Goal: Task Accomplishment & Management: Complete application form

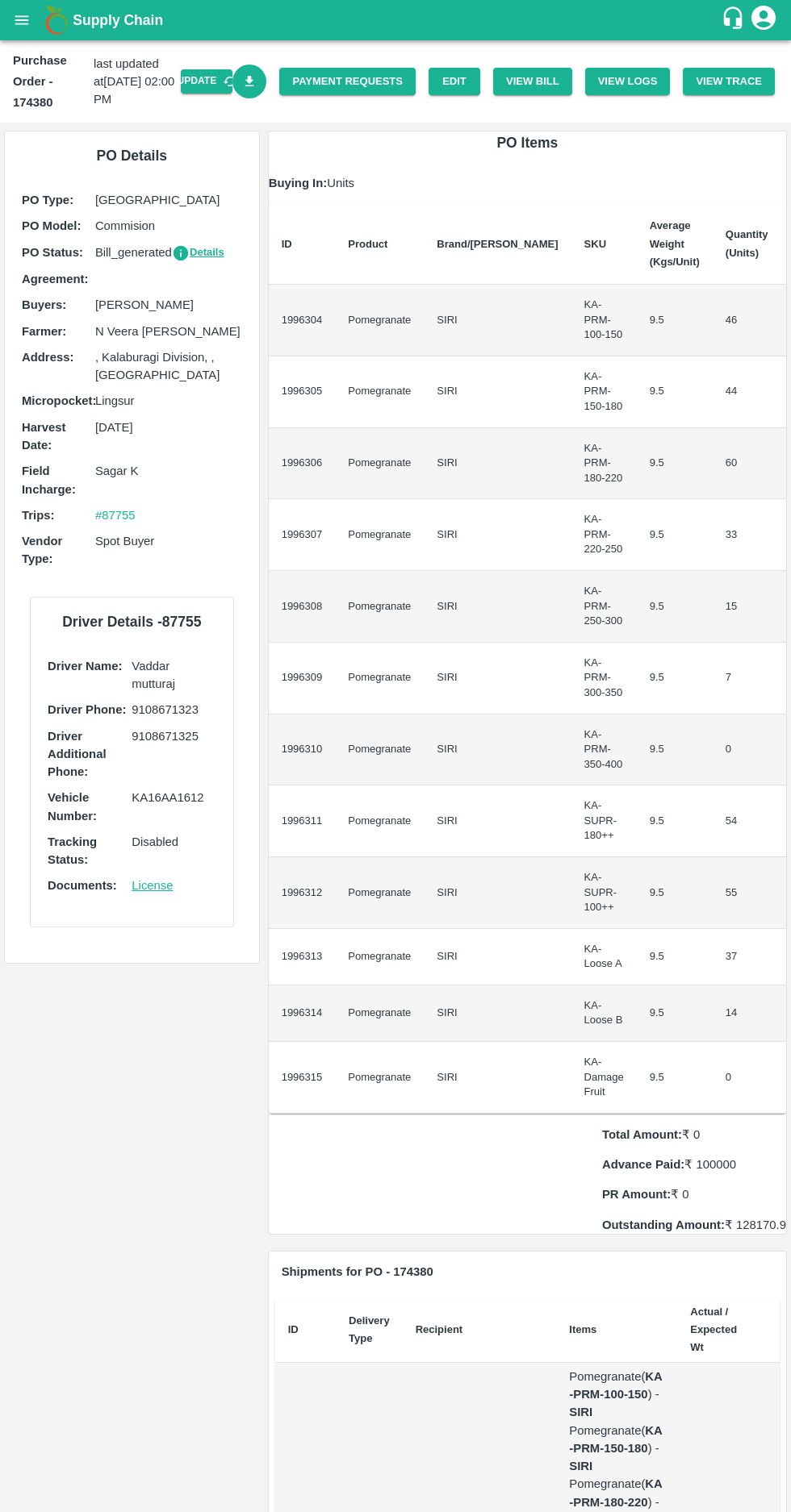
click at [15, 27] on icon "open drawer" at bounding box center [21, 20] width 18 height 17
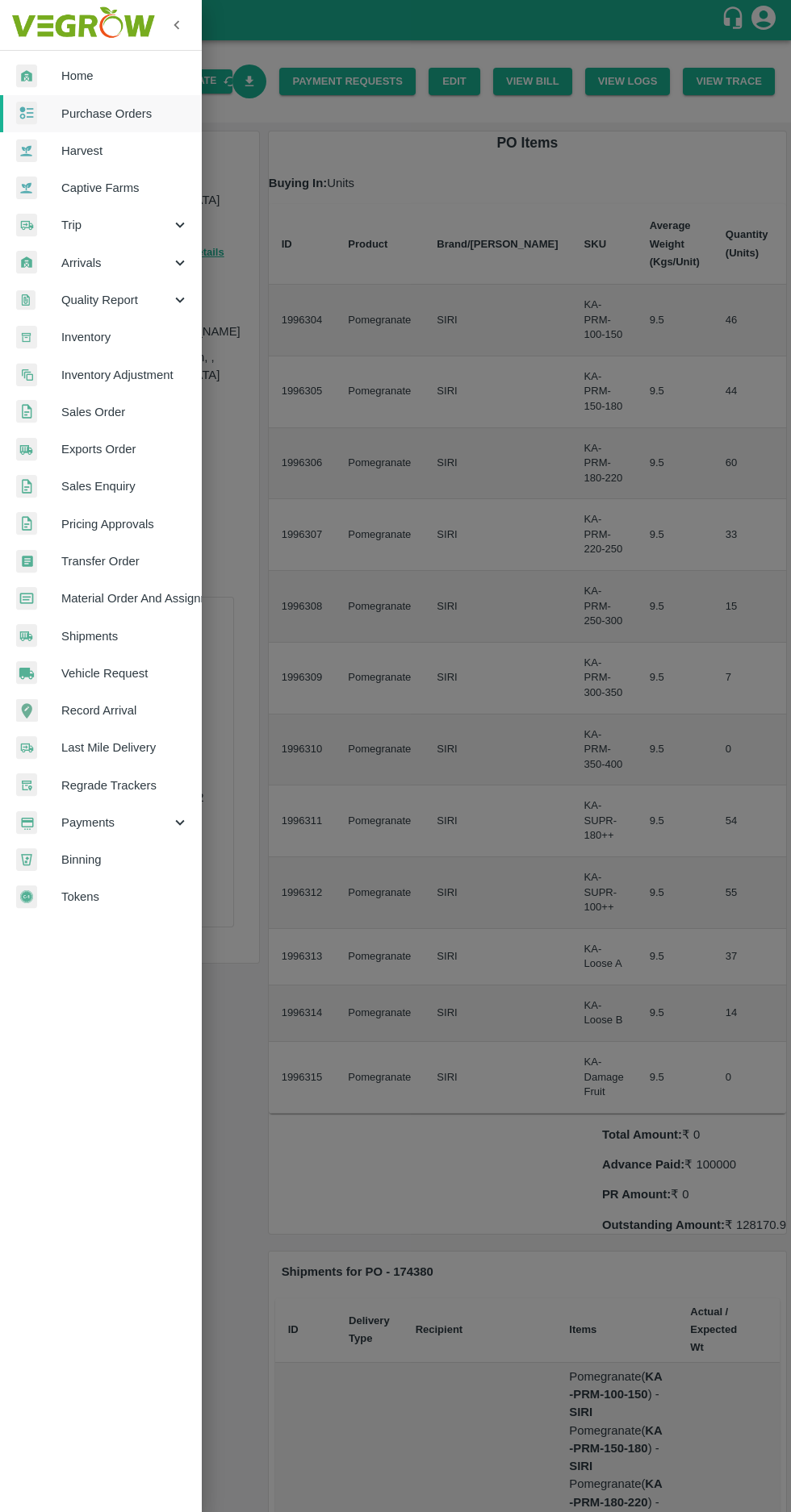
click at [107, 113] on span "Purchase Orders" at bounding box center [125, 113] width 128 height 17
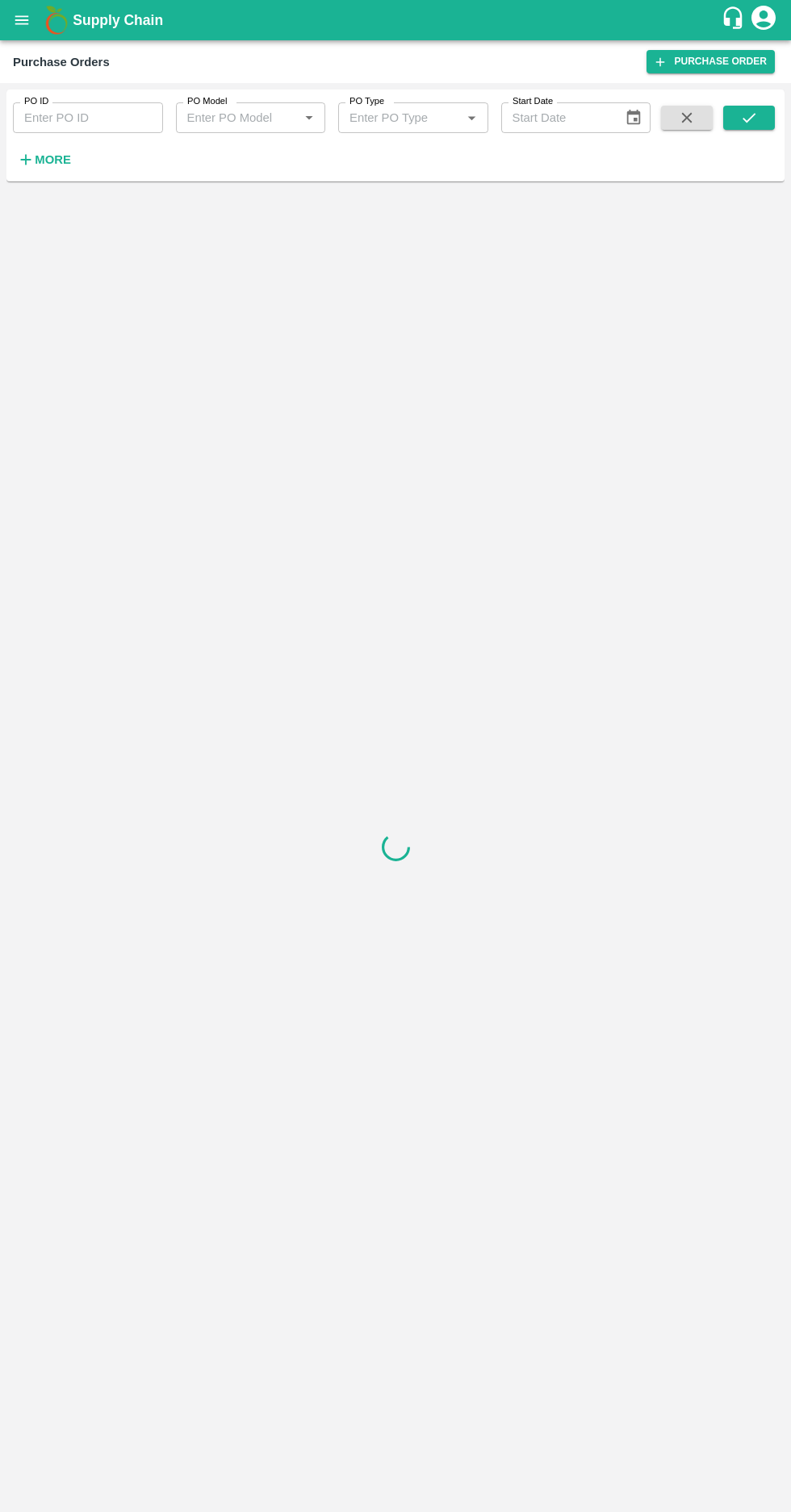
click at [39, 153] on strong "More" at bounding box center [53, 159] width 37 height 12
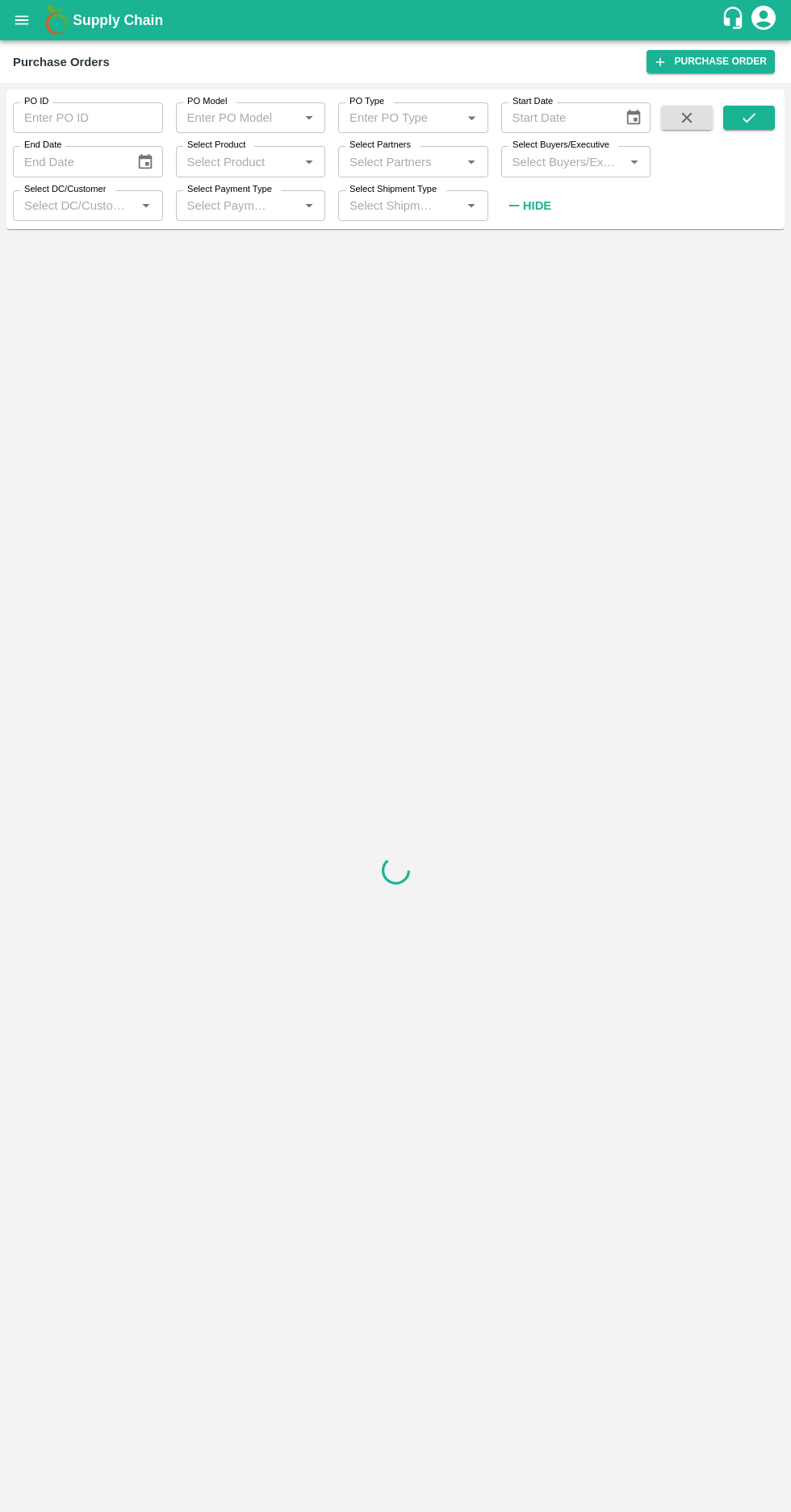
click at [557, 166] on input "Select Buyers/Executive" at bounding box center [563, 161] width 113 height 21
type input "afza"
click at [544, 257] on input "checkbox" at bounding box center [535, 245] width 33 height 32
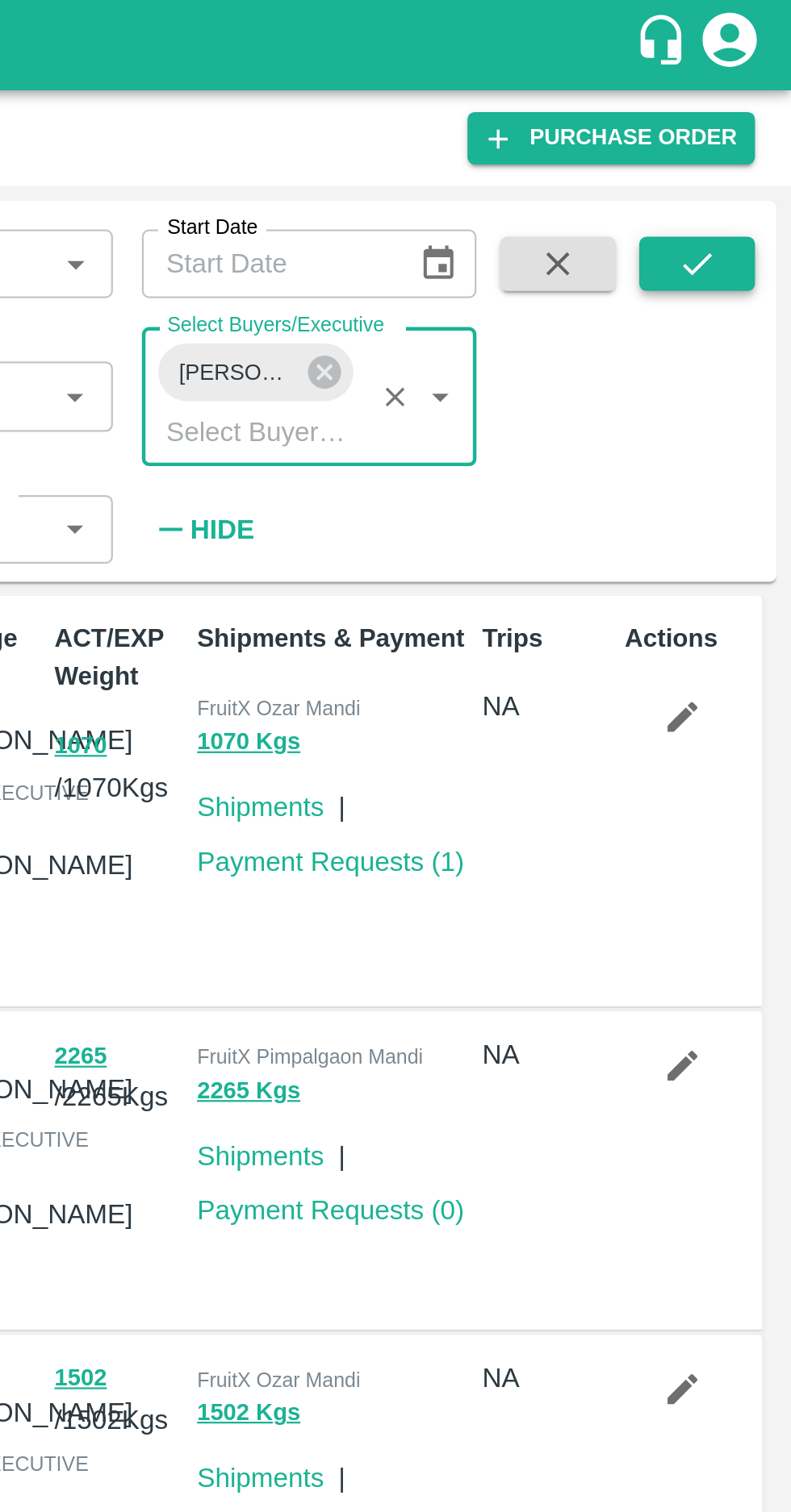
click at [753, 119] on icon "submit" at bounding box center [748, 117] width 18 height 17
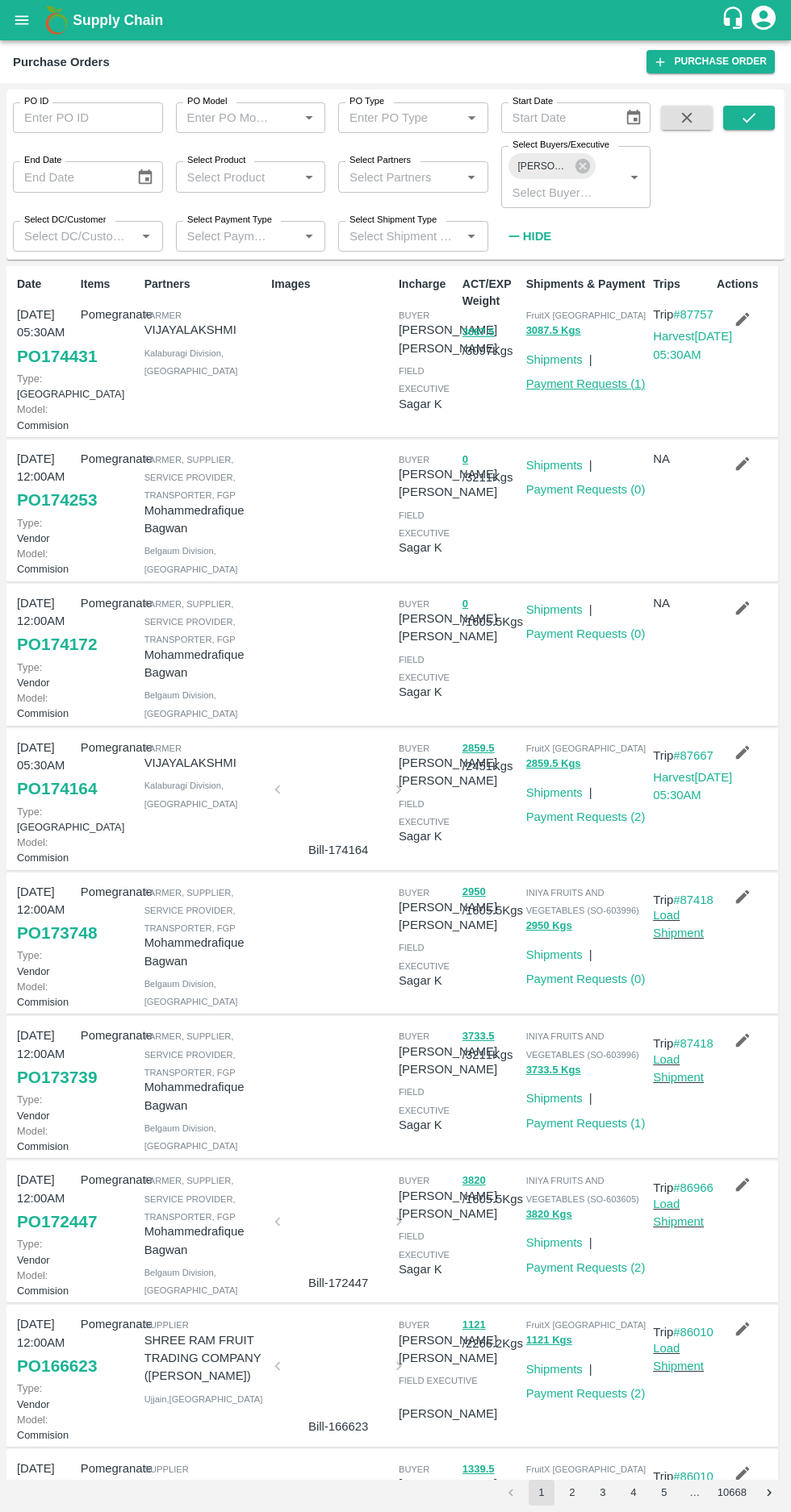
click at [566, 384] on link "Payment Requests ( 1 )" at bounding box center [585, 383] width 119 height 12
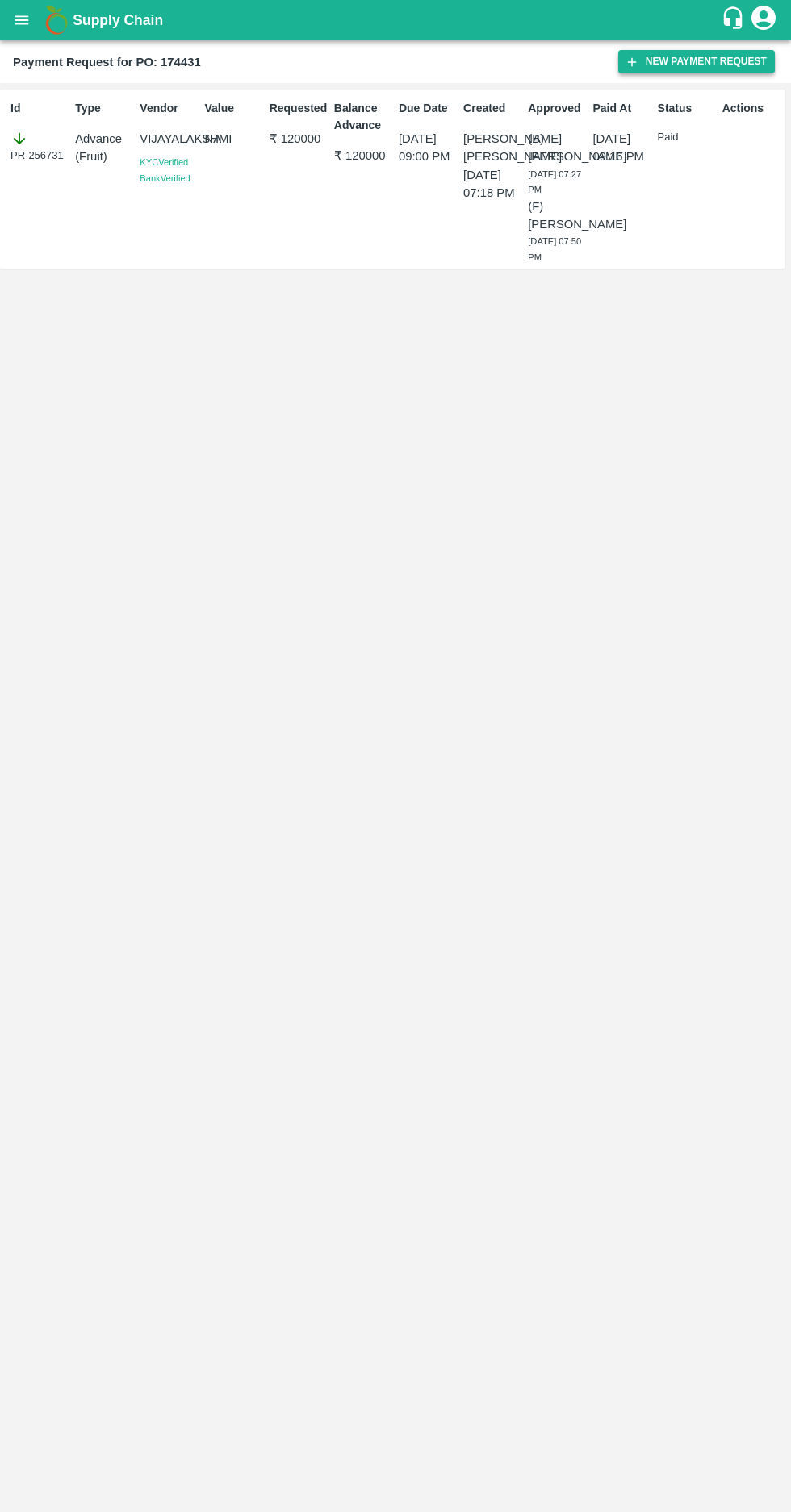
click at [637, 62] on icon "button" at bounding box center [632, 62] width 9 height 9
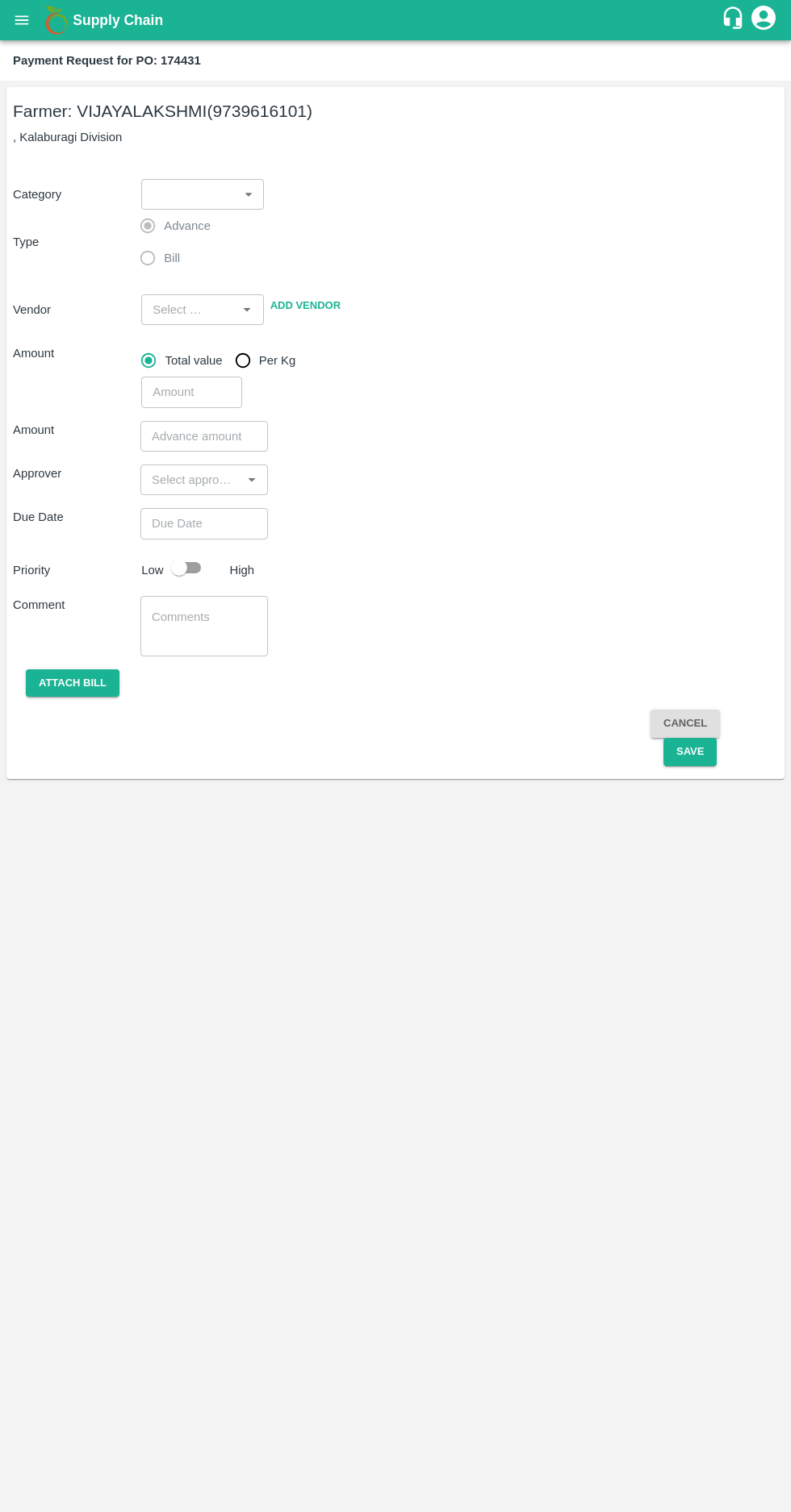
click at [211, 192] on body "Supply Chain Payment Request for PO: 174431 Farmer: VIJAYALAKSHMI (9739616101) …" at bounding box center [395, 756] width 791 height 1512
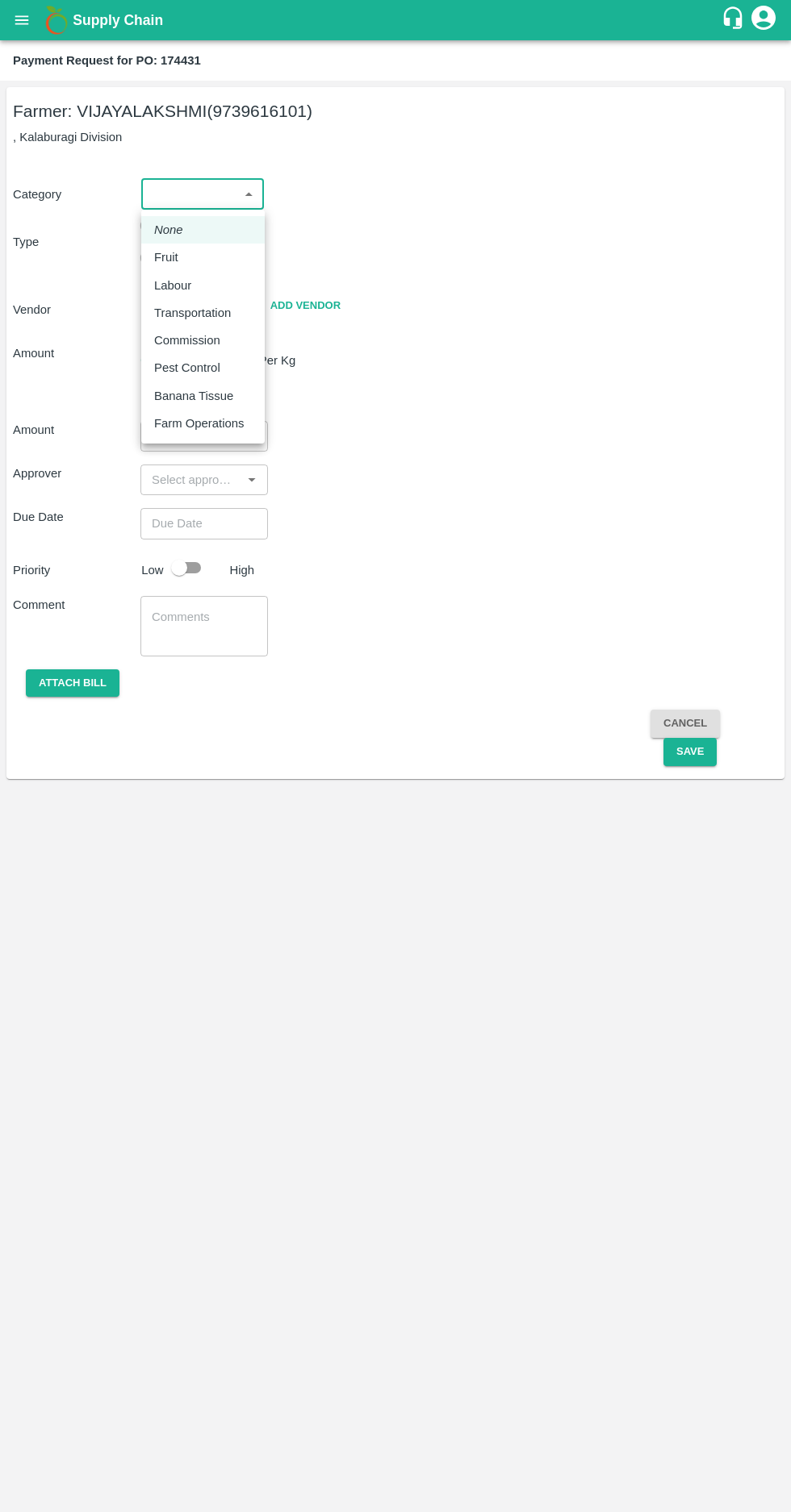
click at [175, 255] on p "Fruit" at bounding box center [166, 257] width 24 height 17
type input "1"
type input "VIJAYALAKSHMI - 9739616101(Farmer)"
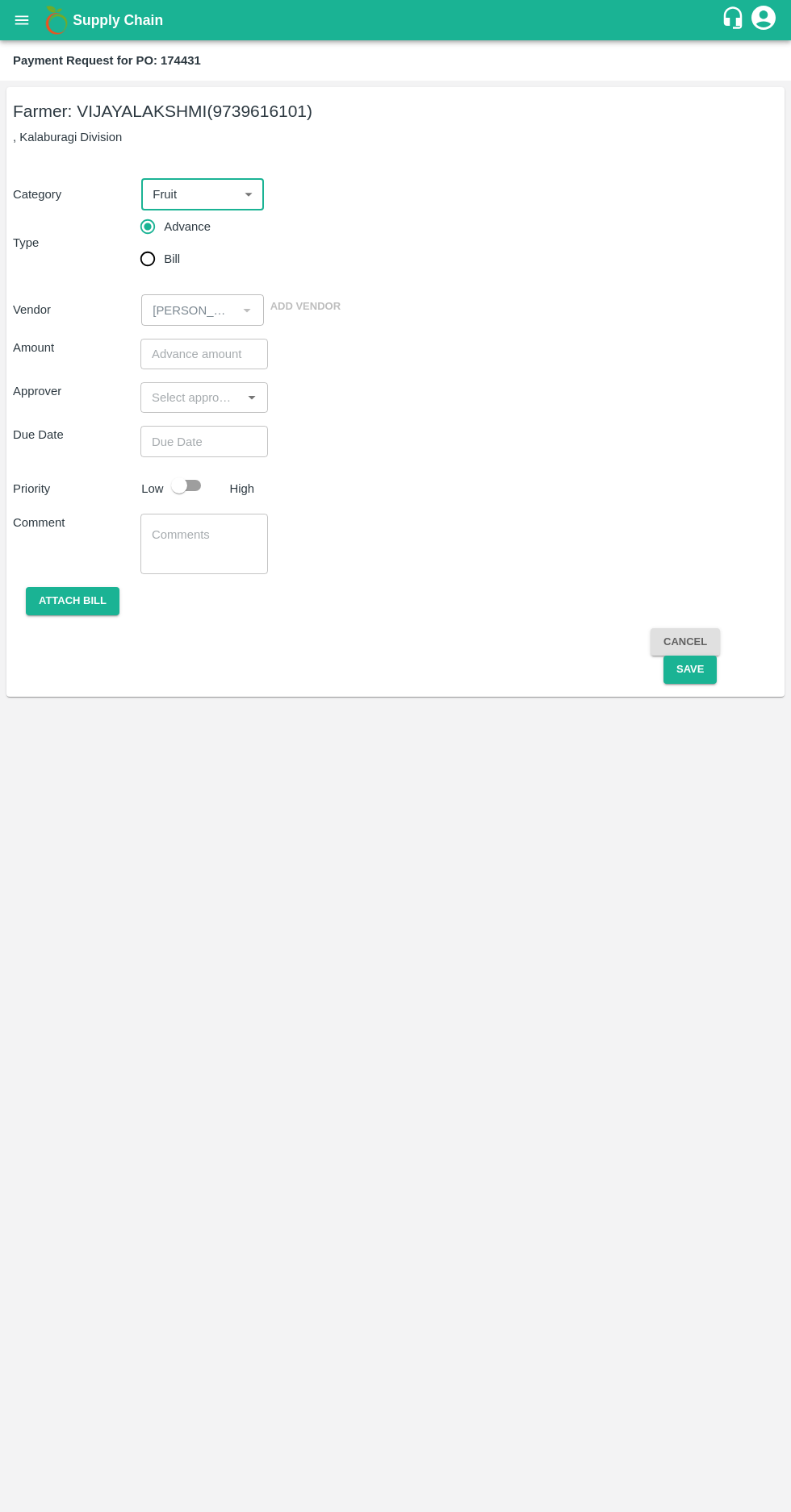
click at [147, 263] on input "Bill" at bounding box center [148, 258] width 33 height 32
radio input "true"
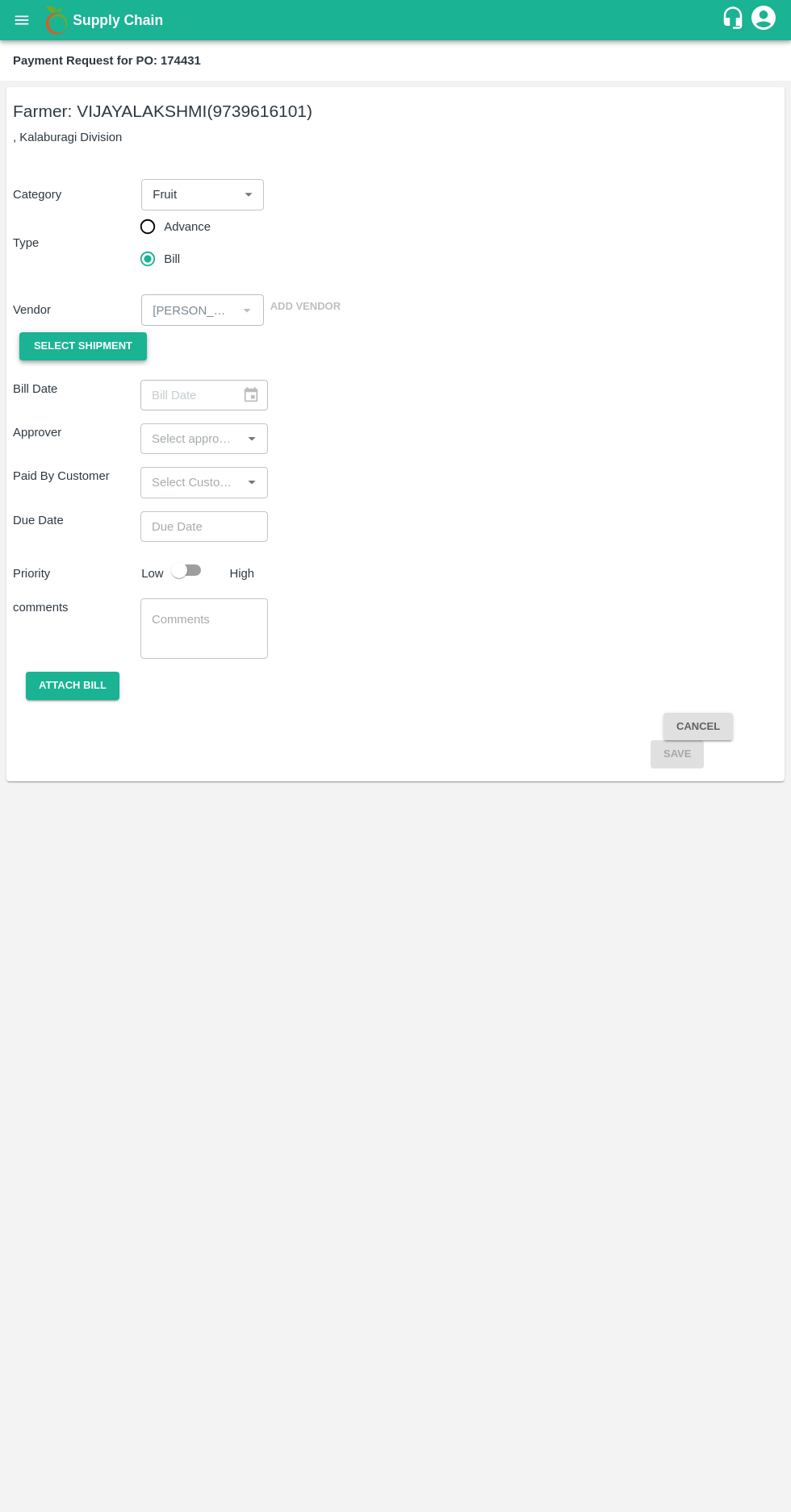
click at [72, 346] on span "Select Shipment" at bounding box center [83, 347] width 98 height 18
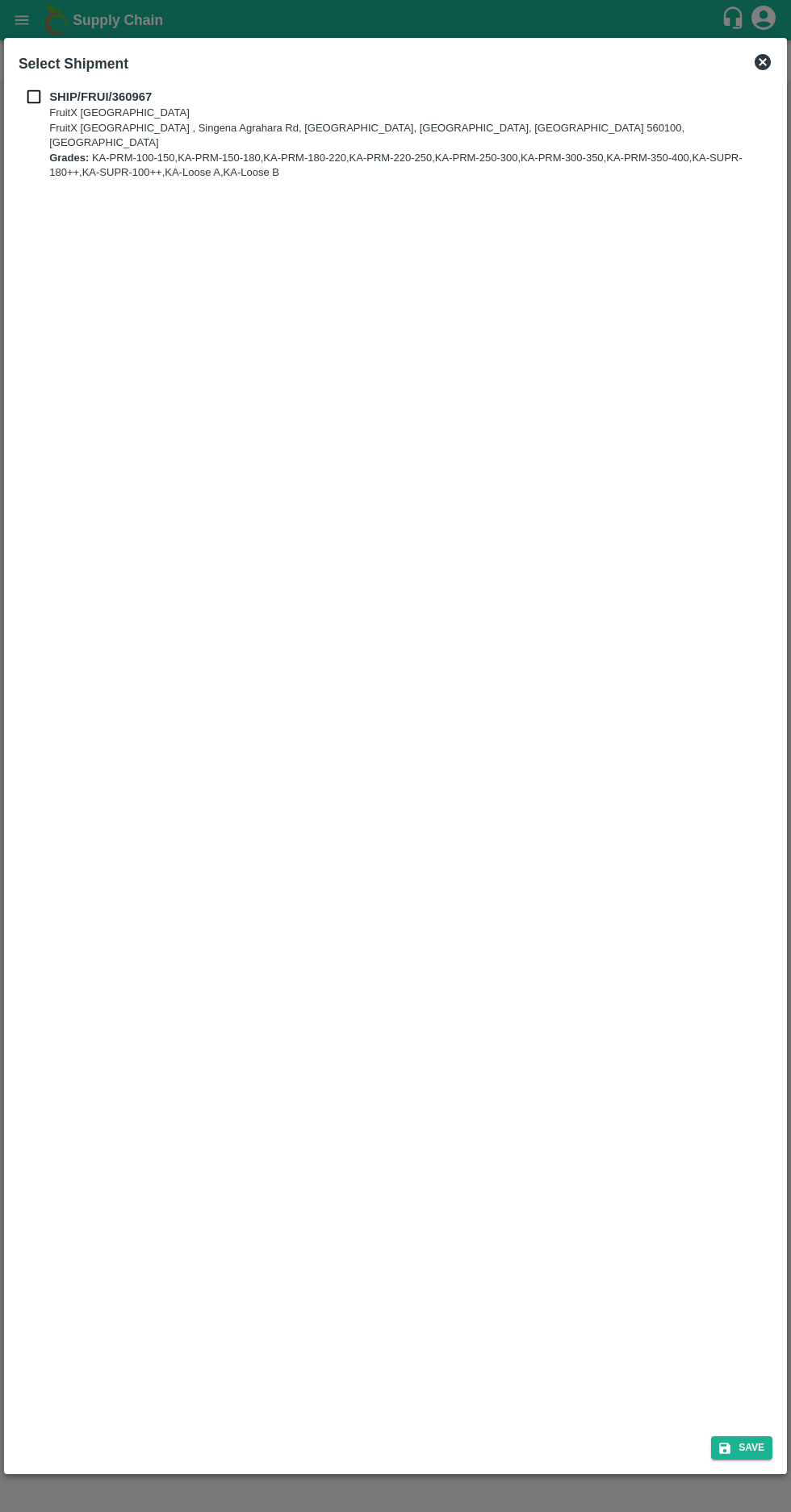
click at [23, 98] on input "checkbox" at bounding box center [33, 97] width 31 height 17
checkbox input "true"
click at [727, 1449] on icon "submit" at bounding box center [724, 1449] width 12 height 12
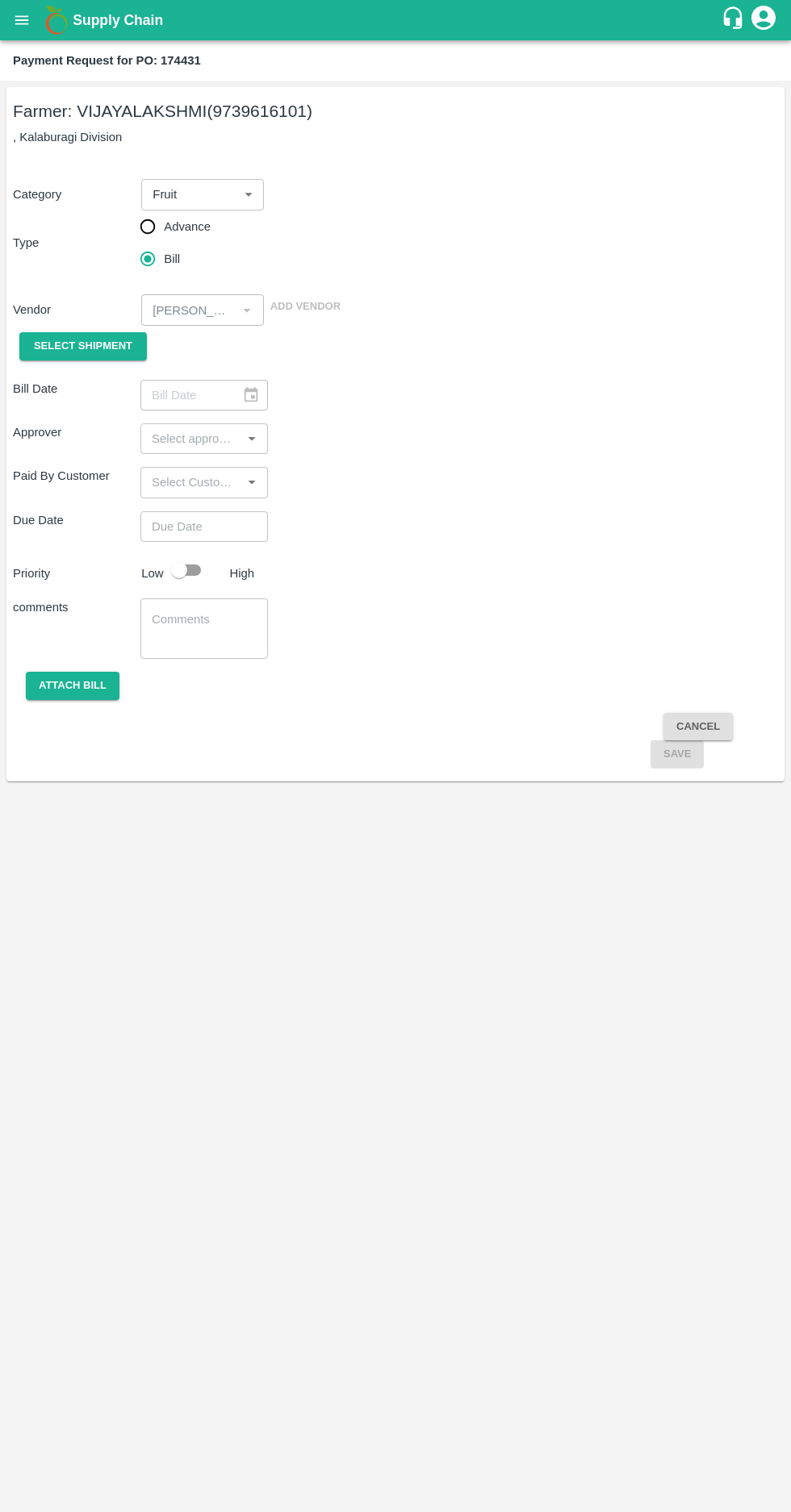
type input "09/09/2025"
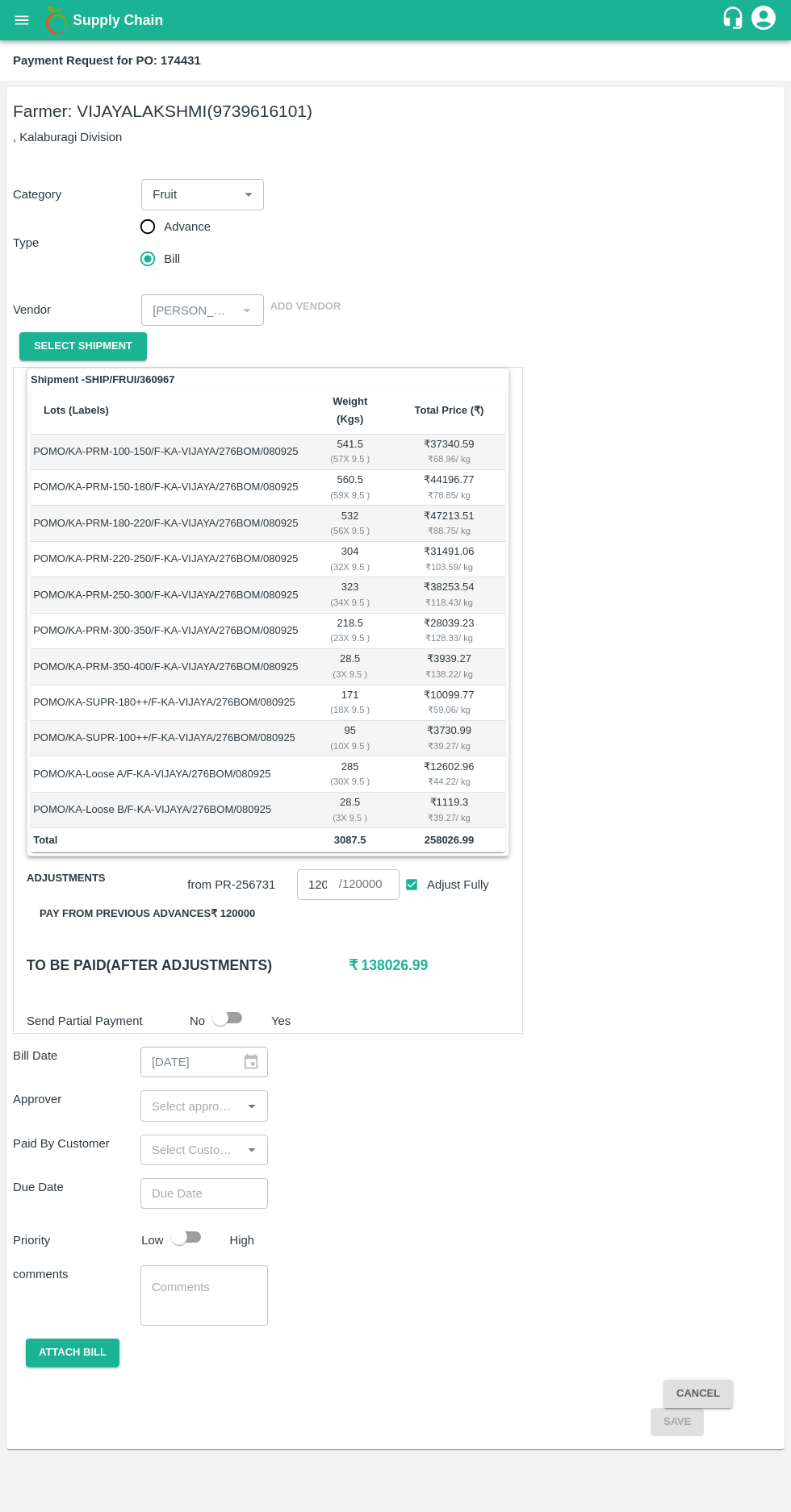
click at [203, 1095] on input "input" at bounding box center [190, 1105] width 91 height 21
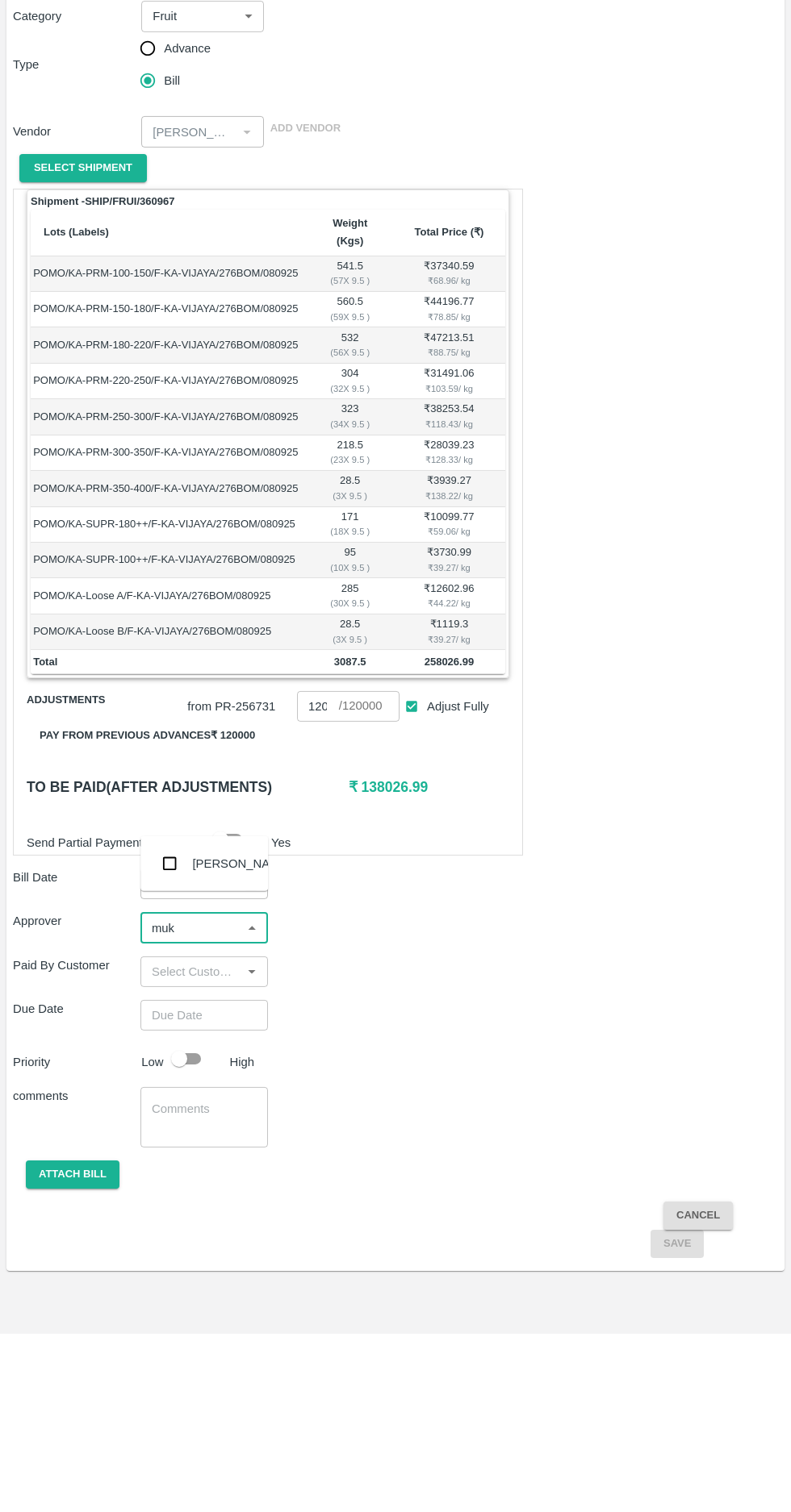
type input "muku"
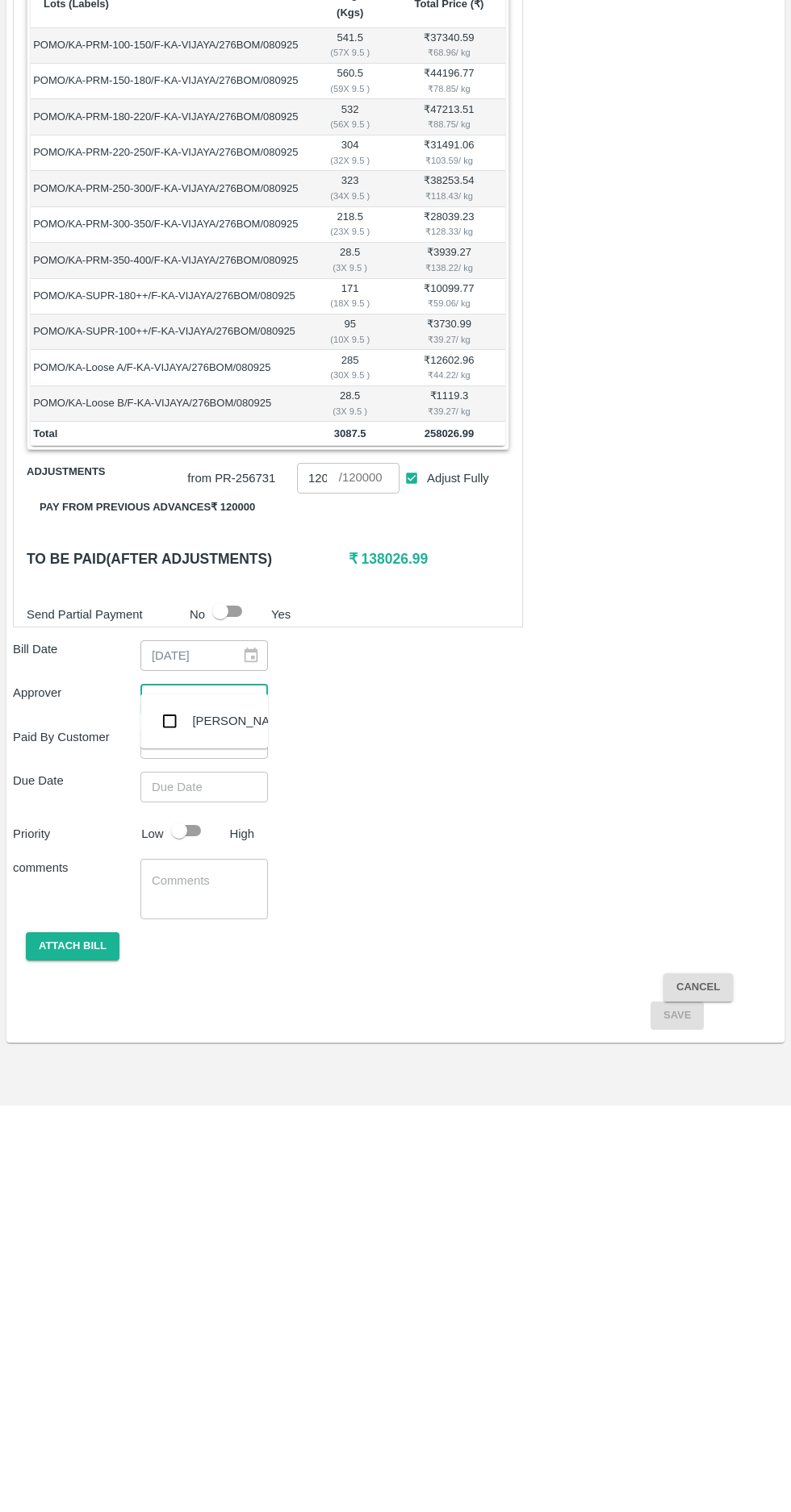
click at [167, 1136] on input "checkbox" at bounding box center [169, 1127] width 33 height 32
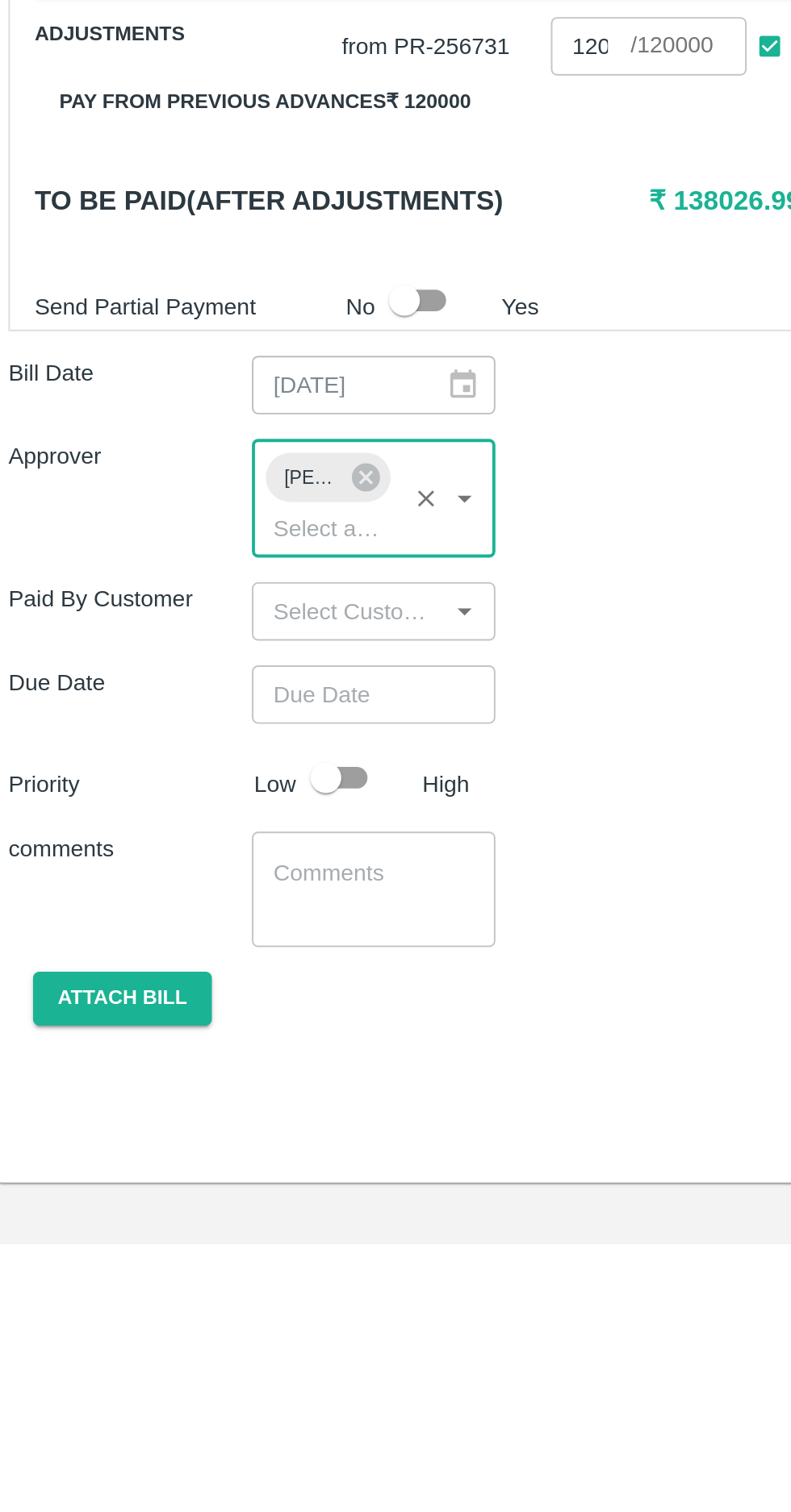
click at [183, 1209] on input "Choose date" at bounding box center [198, 1224] width 116 height 31
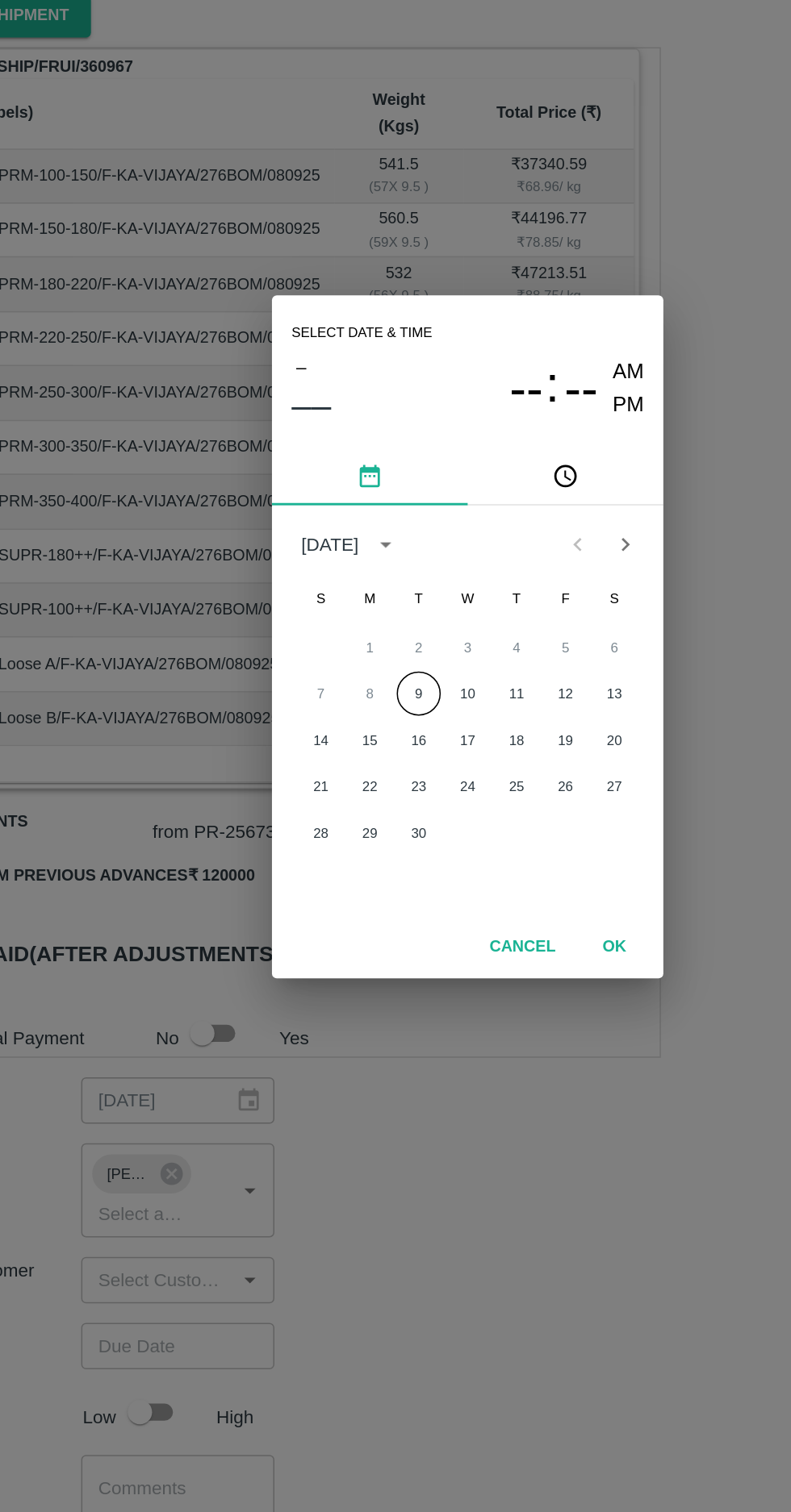
click at [363, 794] on button "9" at bounding box center [363, 793] width 29 height 29
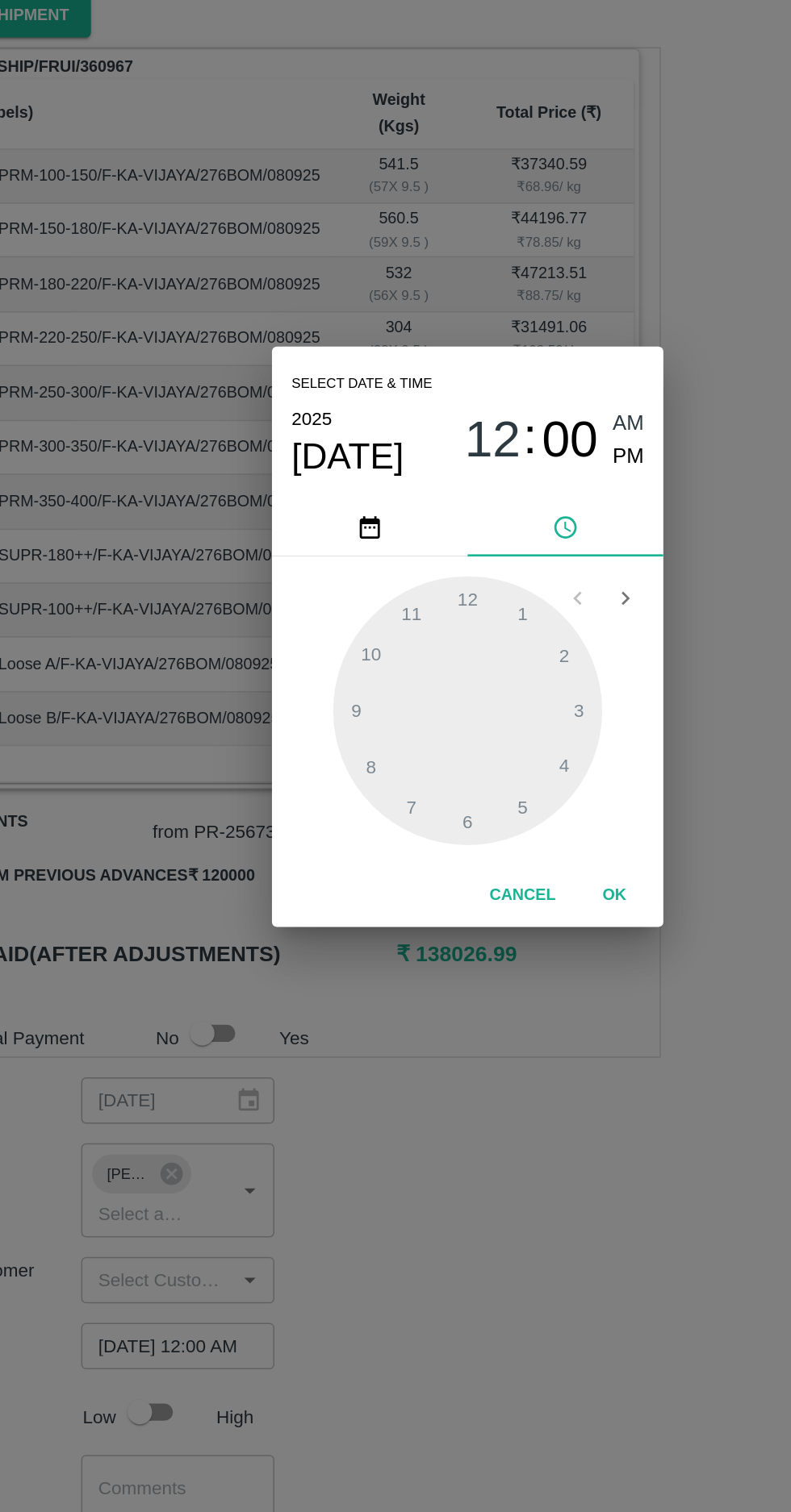
click at [505, 637] on span "PM" at bounding box center [502, 637] width 21 height 22
click at [319, 805] on div at bounding box center [395, 805] width 178 height 177
type input "09/09/2025 09:00 PM"
click at [495, 637] on span "PM" at bounding box center [502, 637] width 21 height 22
click at [501, 919] on button "OK" at bounding box center [493, 927] width 52 height 28
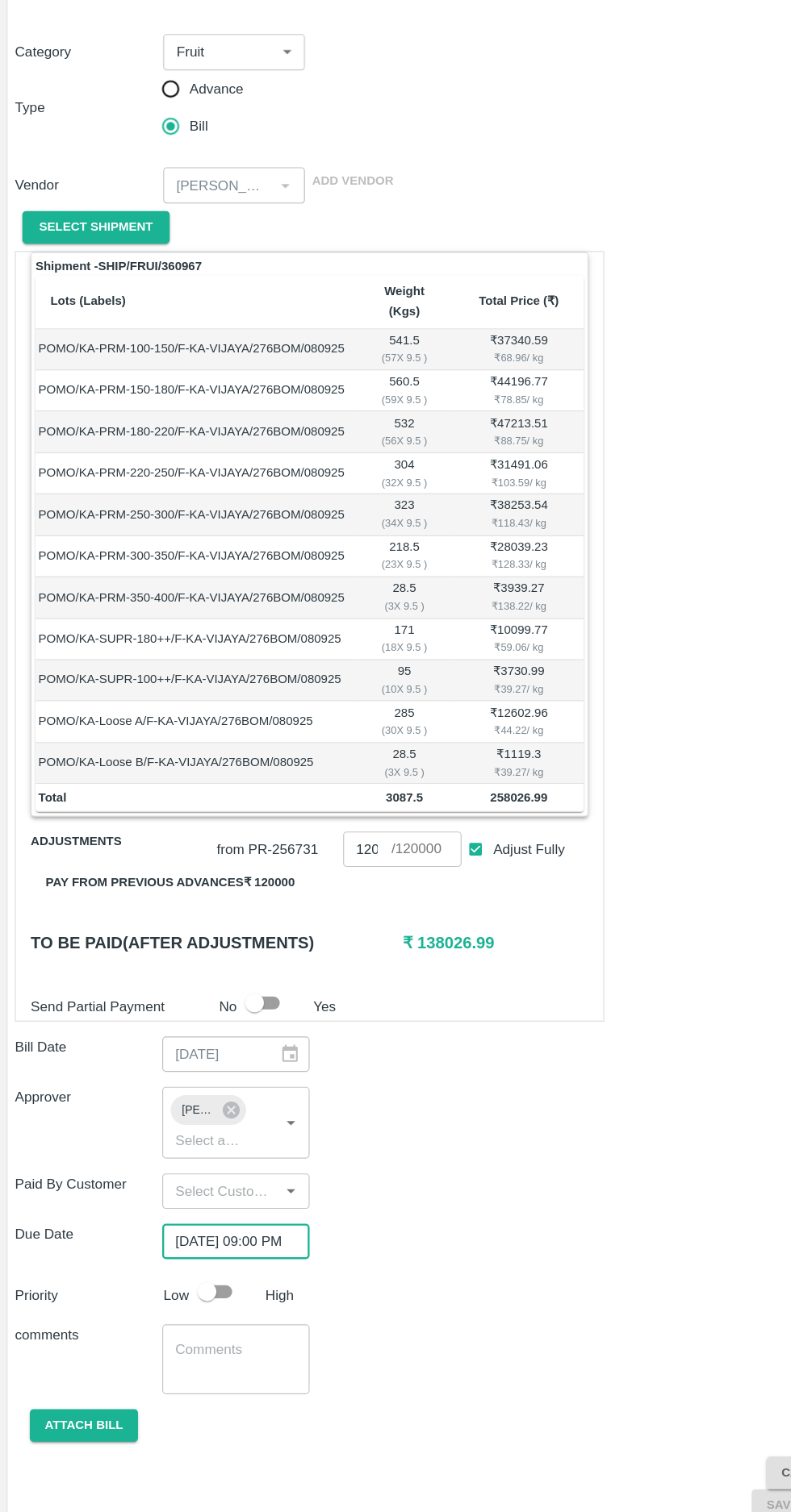
click at [191, 1253] on input "checkbox" at bounding box center [179, 1267] width 92 height 31
checkbox input "true"
click at [57, 1370] on button "Attach bill" at bounding box center [73, 1384] width 93 height 28
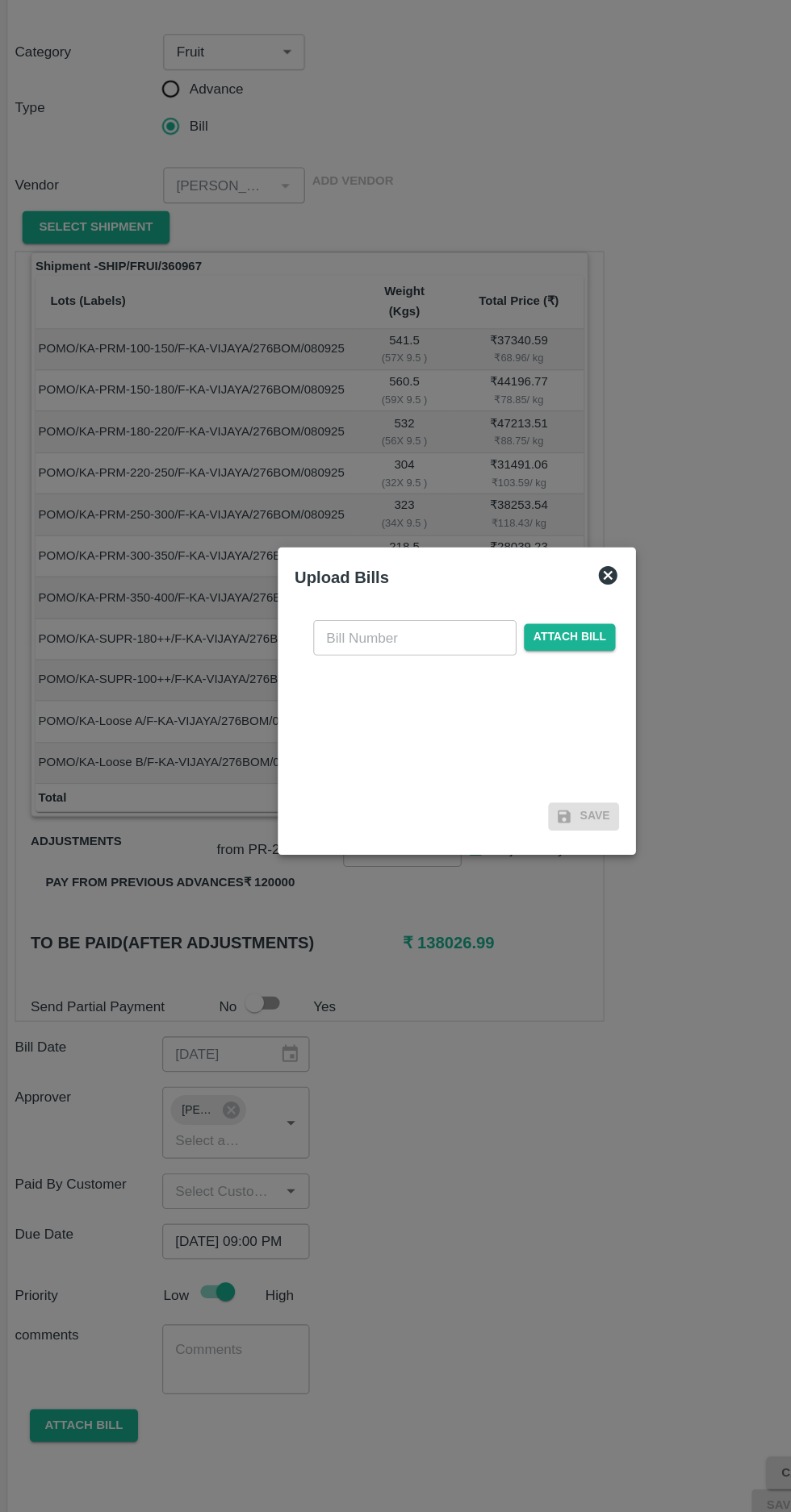
click at [297, 698] on input "text" at bounding box center [358, 701] width 176 height 31
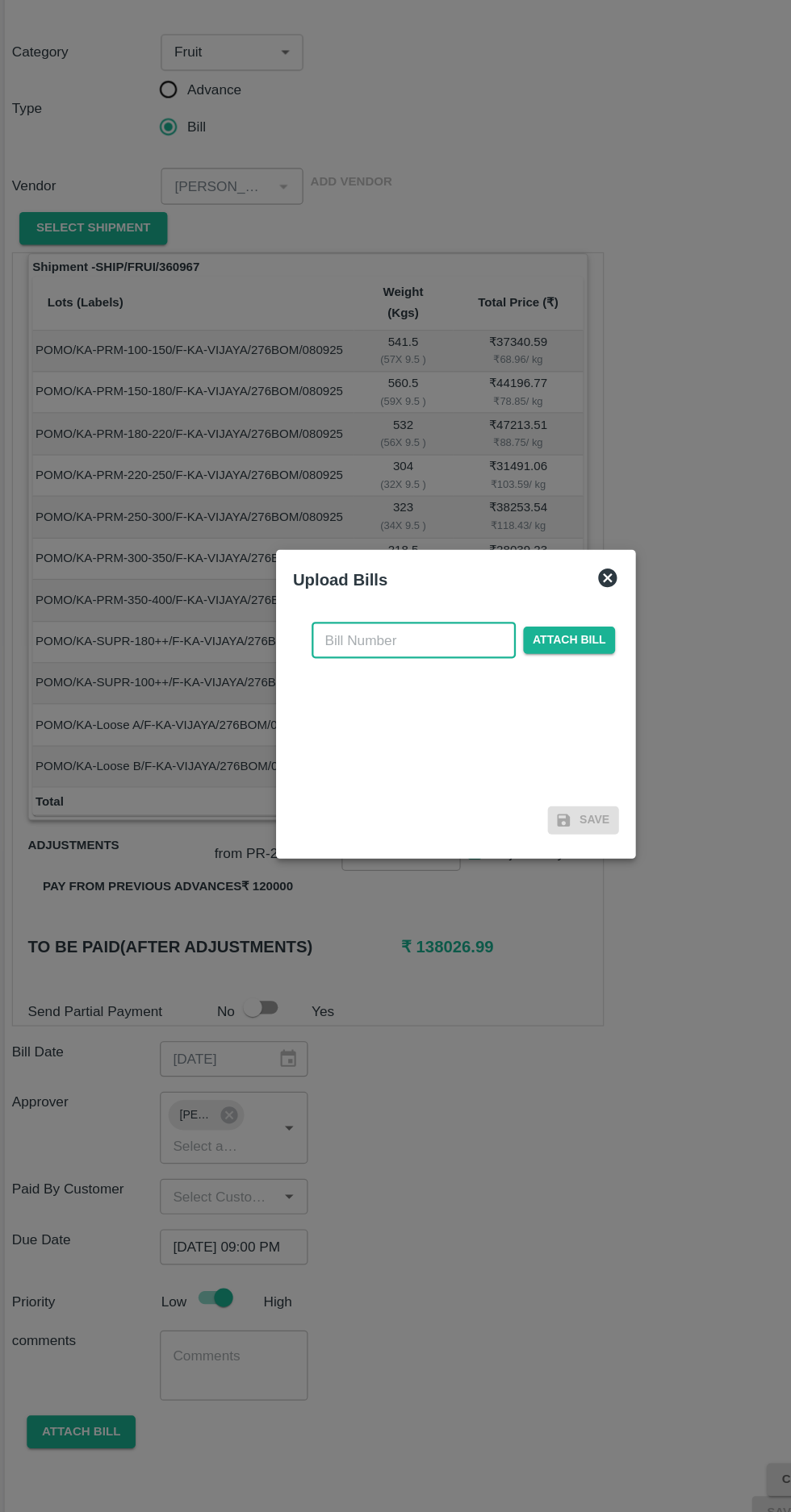
click at [307, 701] on input "text" at bounding box center [358, 701] width 176 height 31
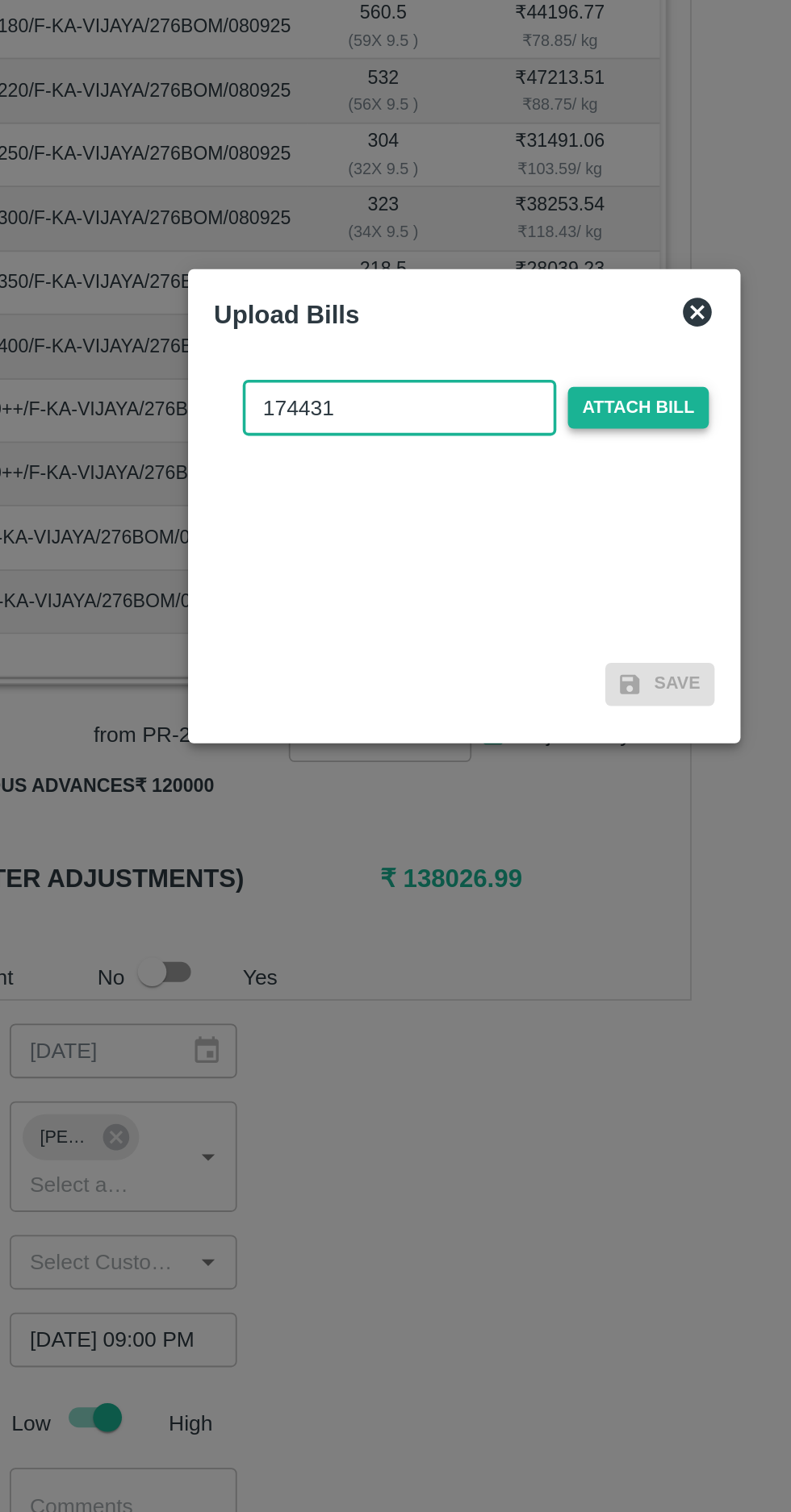
type input "174431"
click at [483, 702] on span "Attach bill" at bounding box center [493, 701] width 79 height 23
click at [0, 0] on input "Attach bill" at bounding box center [0, 0] width 0 height 0
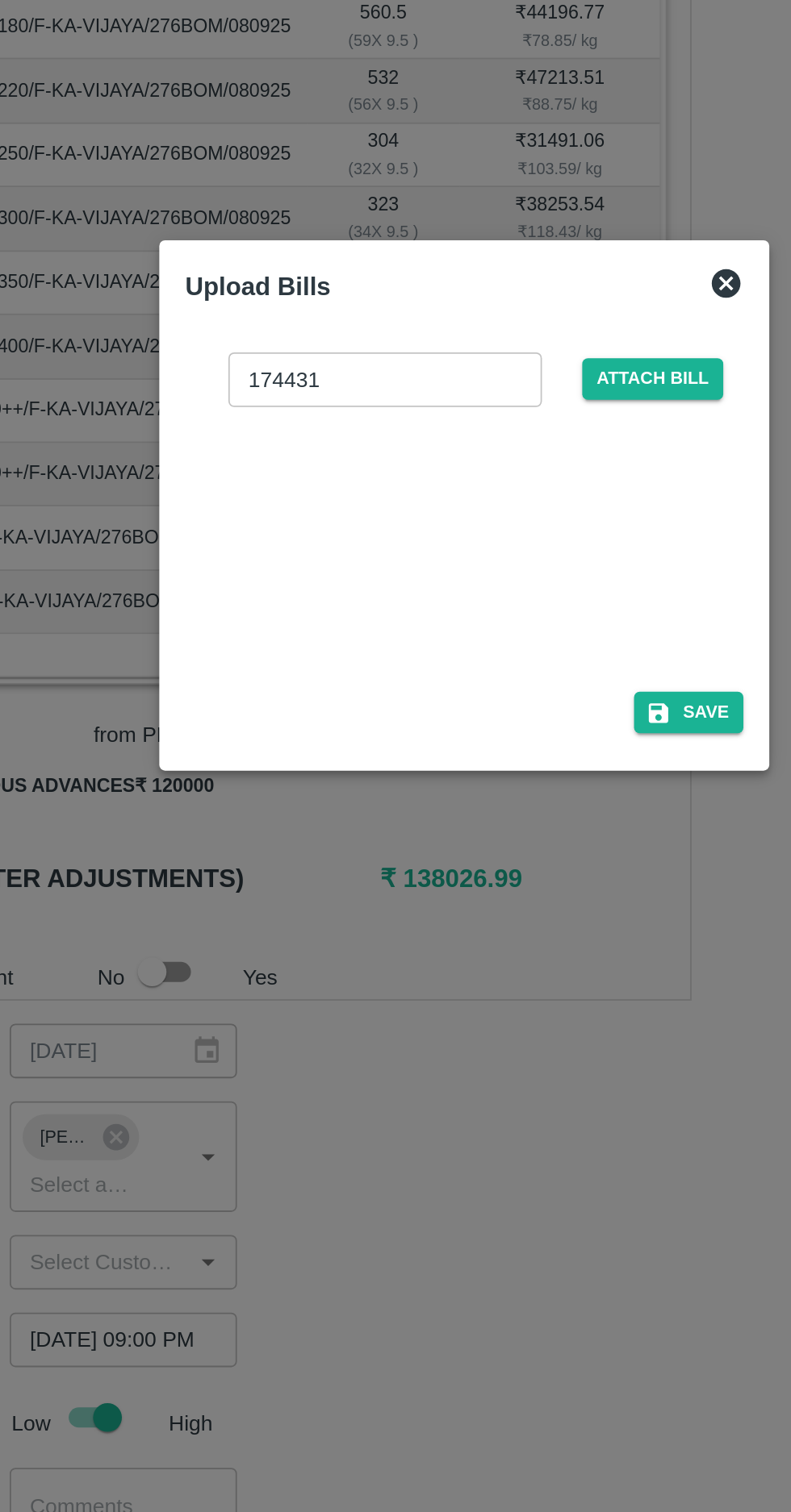
click at [538, 636] on icon at bounding box center [542, 631] width 16 height 16
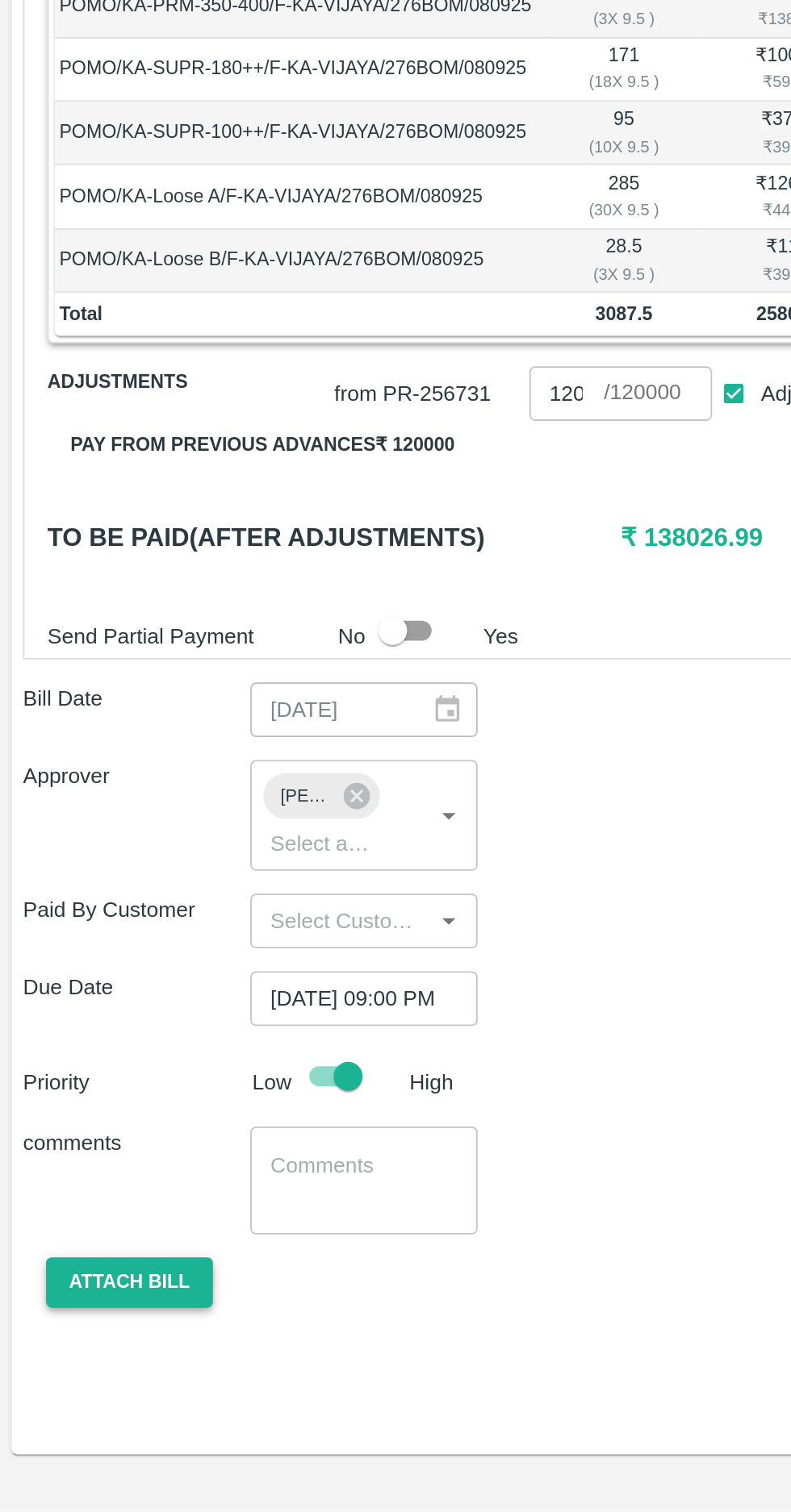
click at [76, 1370] on button "Attach bill" at bounding box center [73, 1384] width 93 height 28
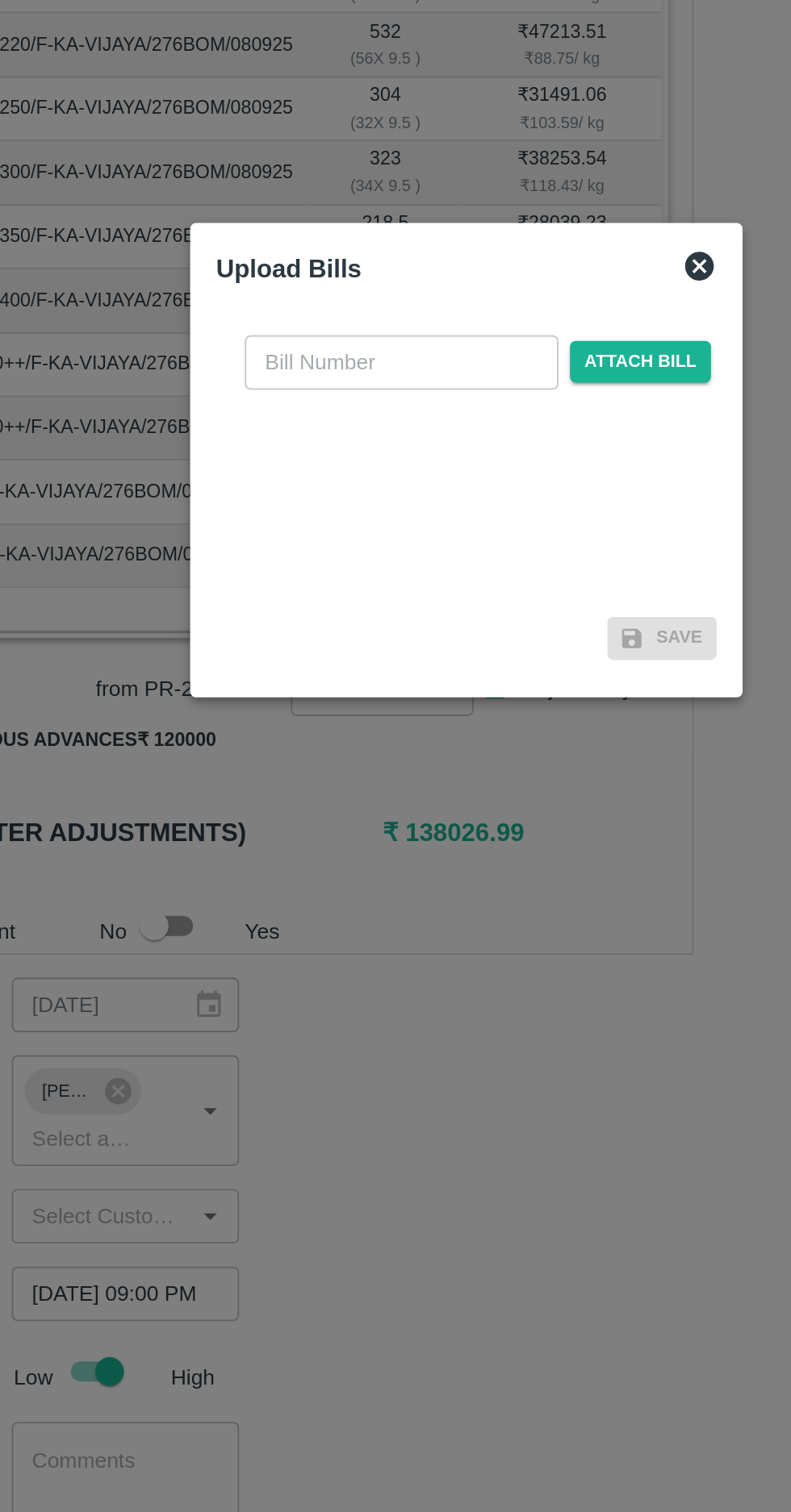
click at [322, 700] on input "text" at bounding box center [358, 701] width 176 height 31
type input "174431"
click at [484, 690] on span "Attach bill" at bounding box center [493, 701] width 79 height 23
click at [0, 0] on input "Attach bill" at bounding box center [0, 0] width 0 height 0
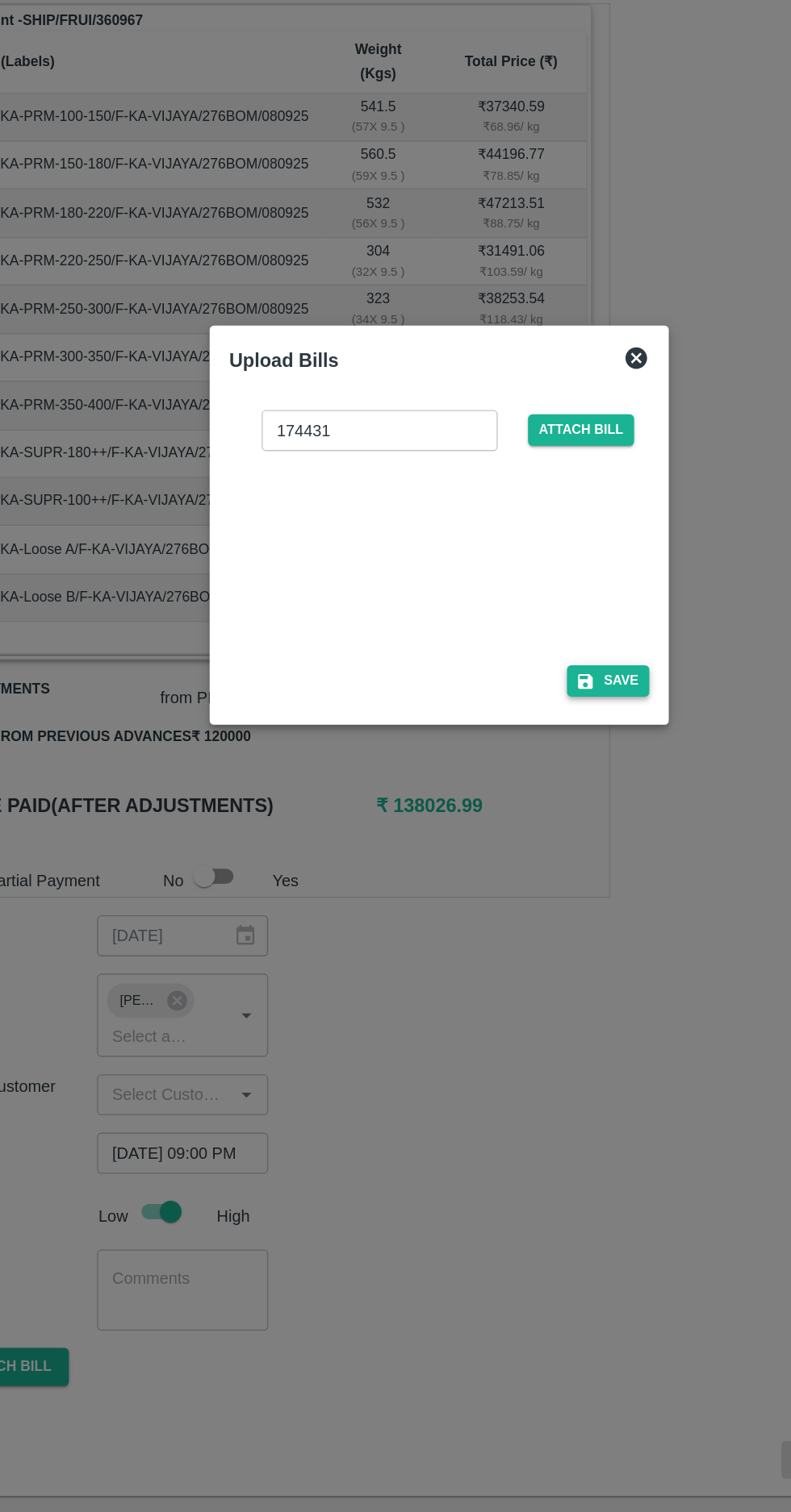
click at [519, 872] on button "Save" at bounding box center [522, 872] width 62 height 23
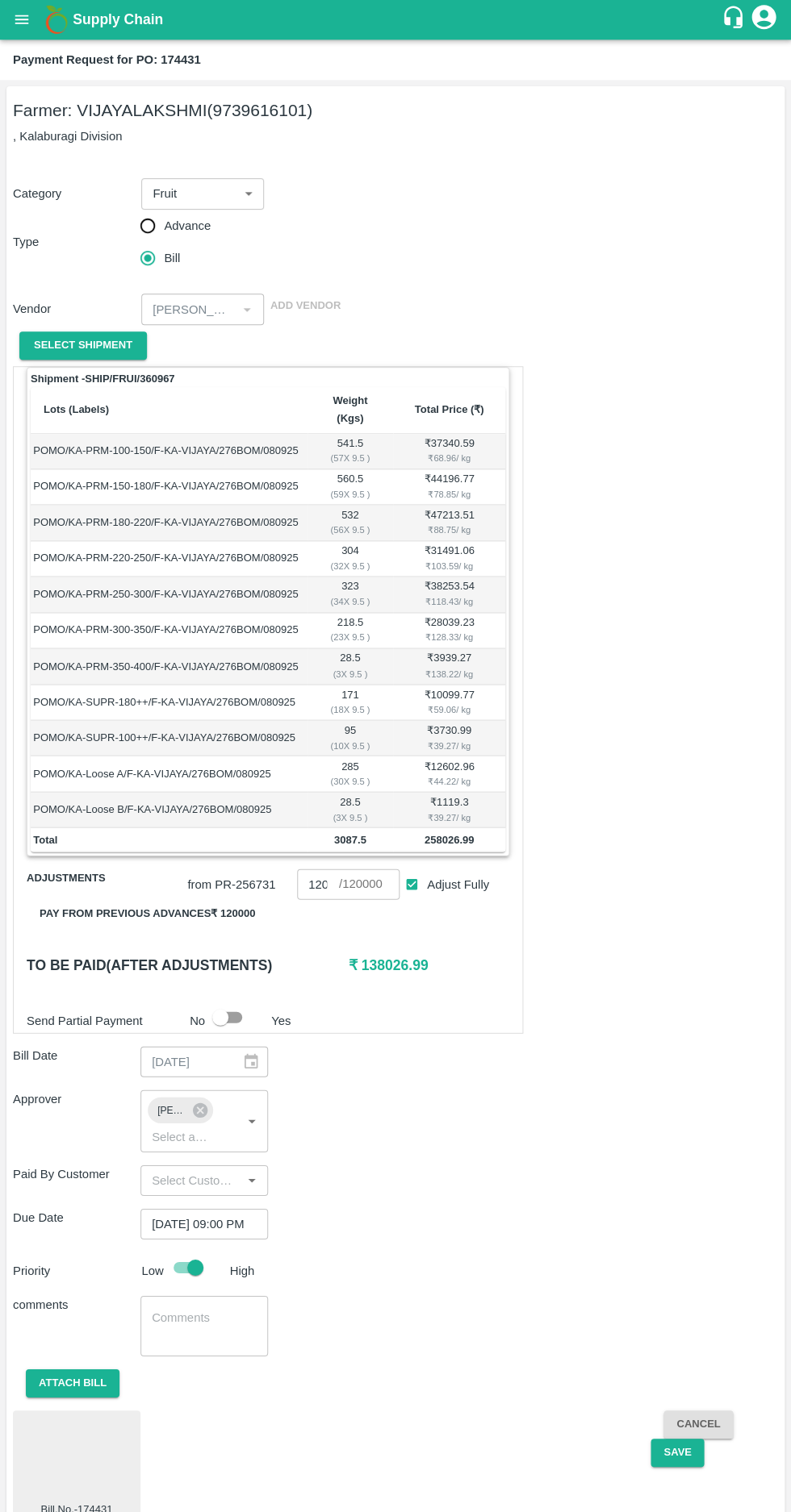
scroll to position [10, 0]
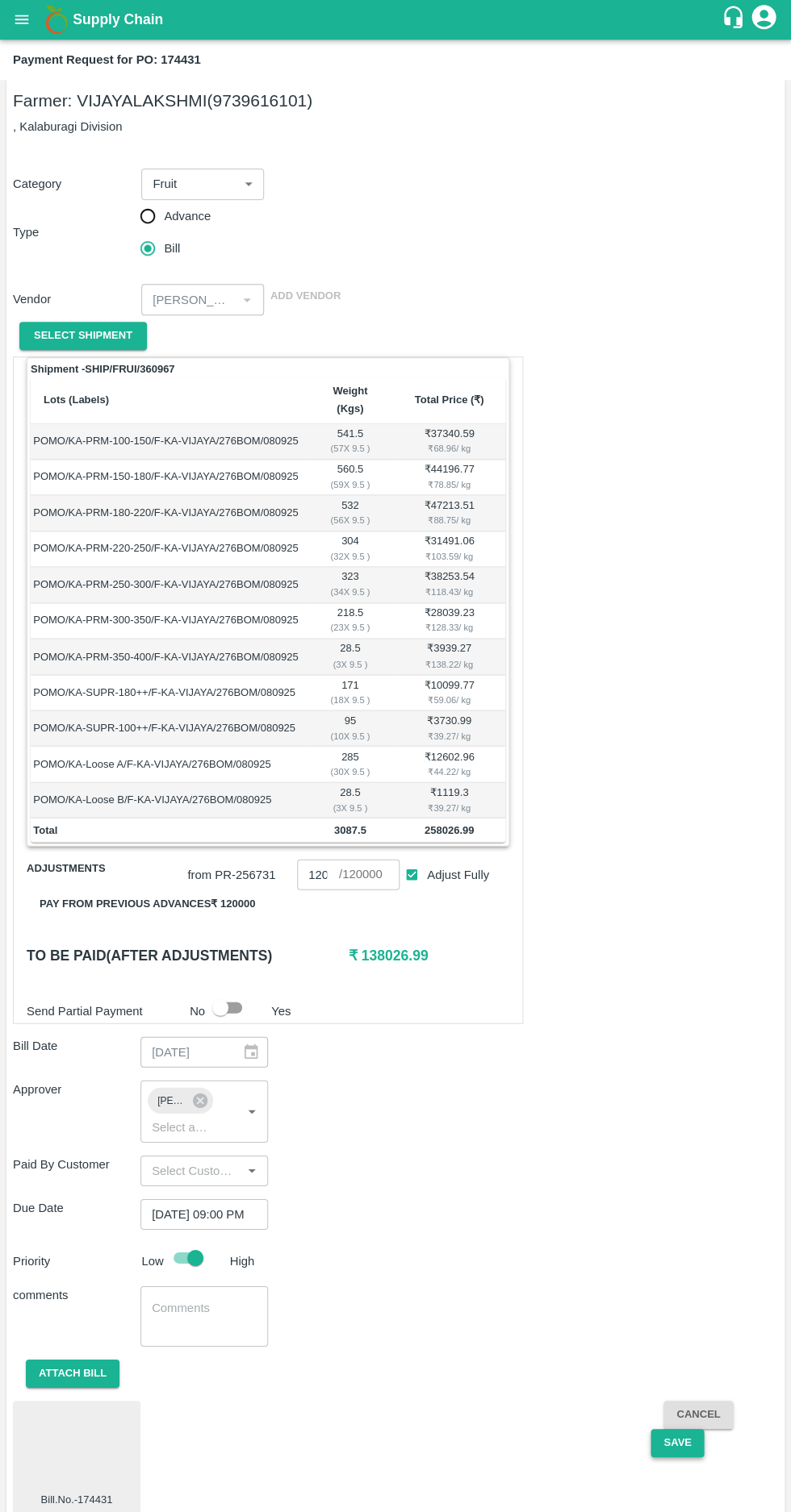
click at [667, 1429] on button "Save" at bounding box center [677, 1443] width 53 height 28
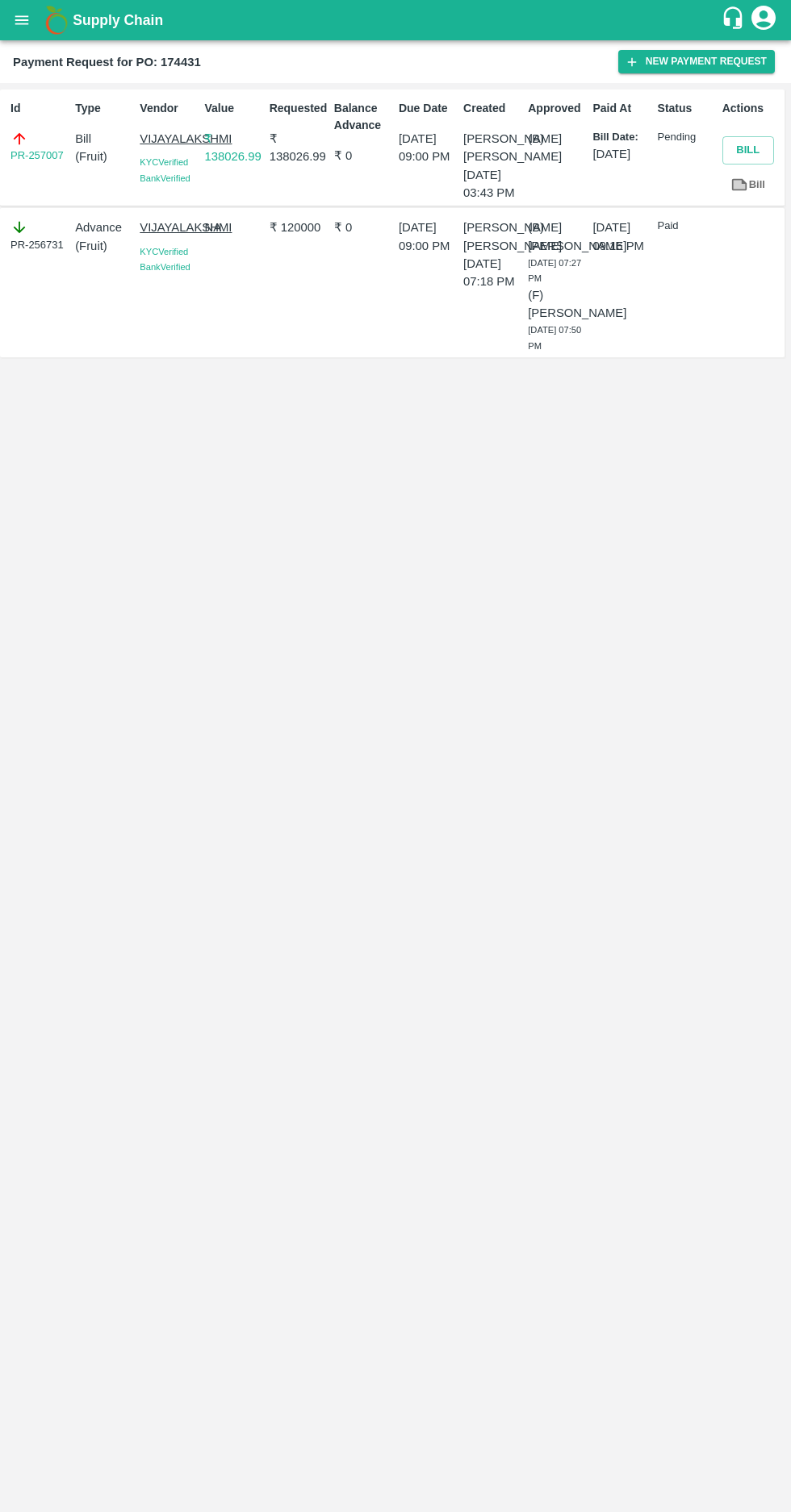
click at [23, 25] on icon "open drawer" at bounding box center [21, 20] width 18 height 17
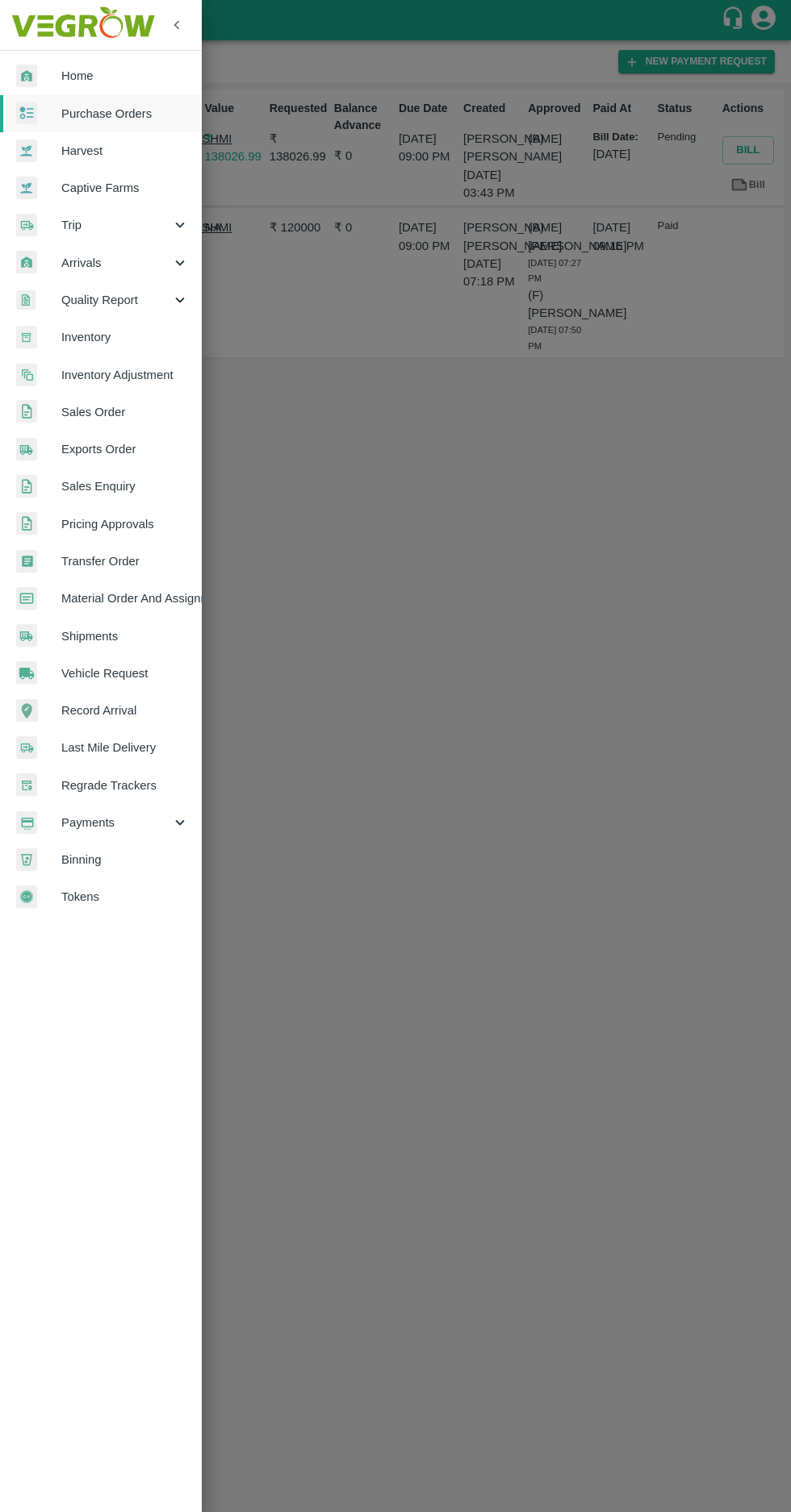
click at [103, 121] on span "Purchase Orders" at bounding box center [125, 113] width 128 height 17
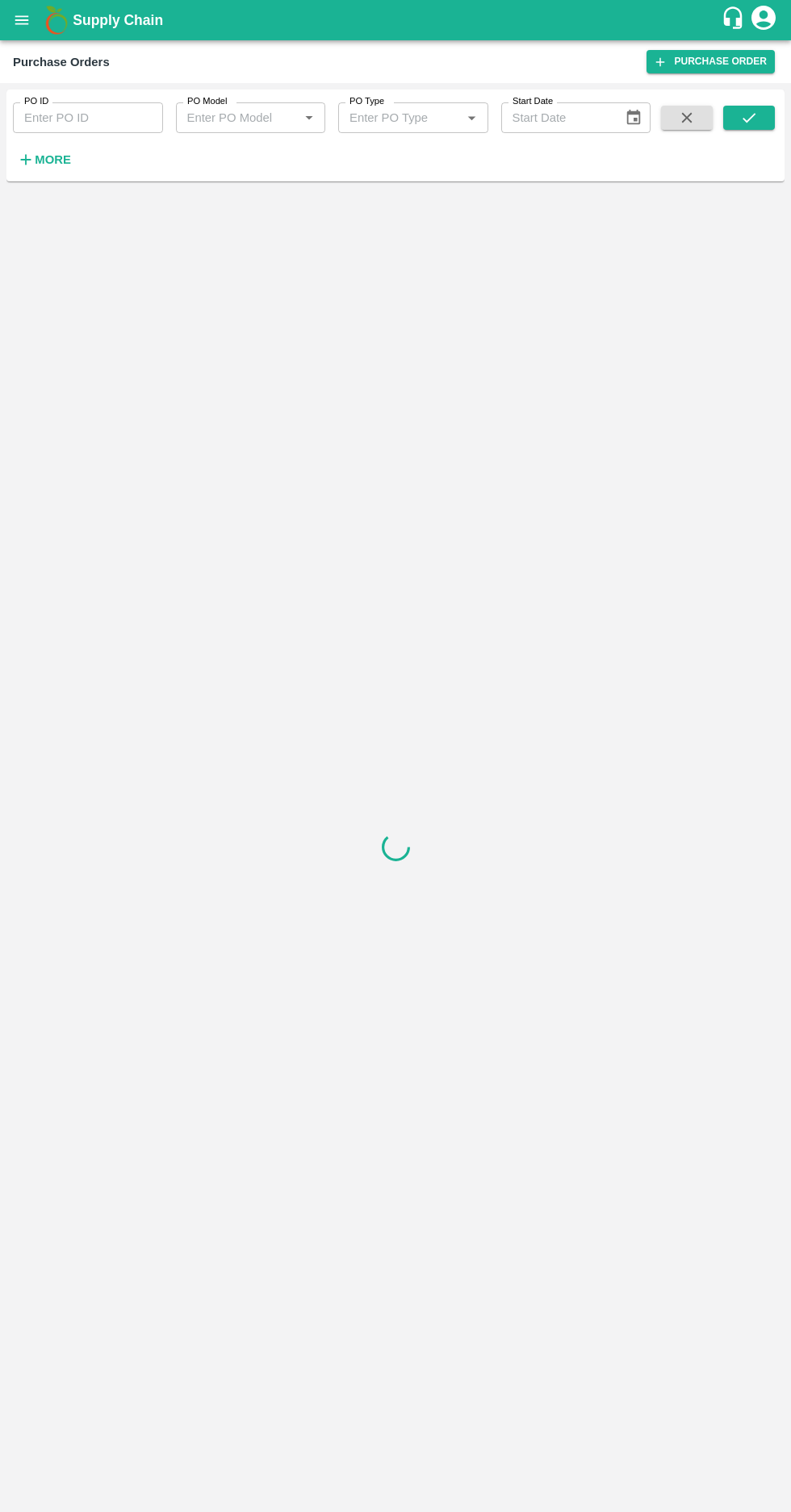
click at [38, 160] on strong "More" at bounding box center [53, 159] width 37 height 12
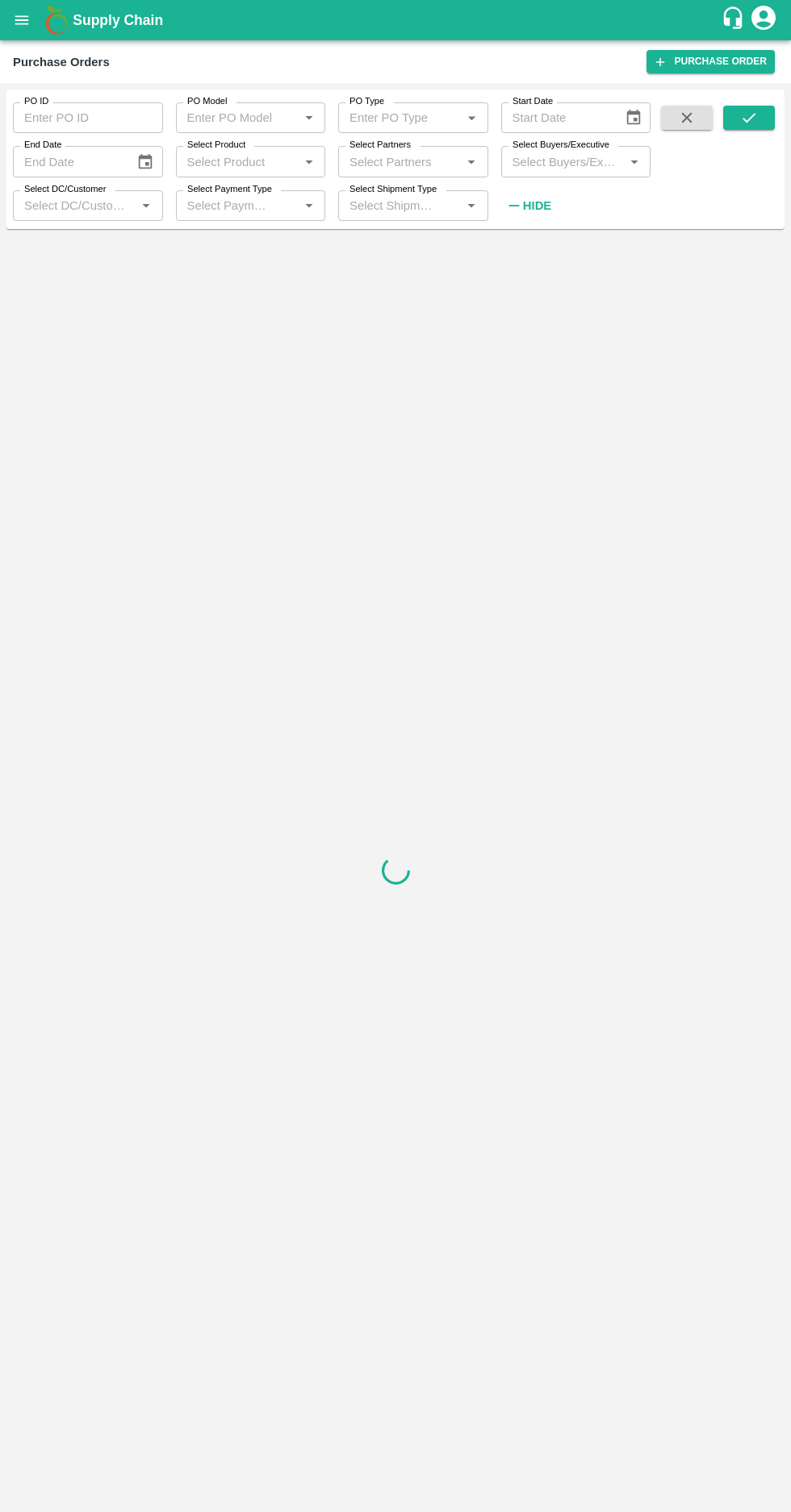
click at [546, 145] on label "Select Buyers/Executive" at bounding box center [561, 144] width 97 height 12
click at [546, 151] on input "Select Buyers/Executive" at bounding box center [563, 161] width 113 height 21
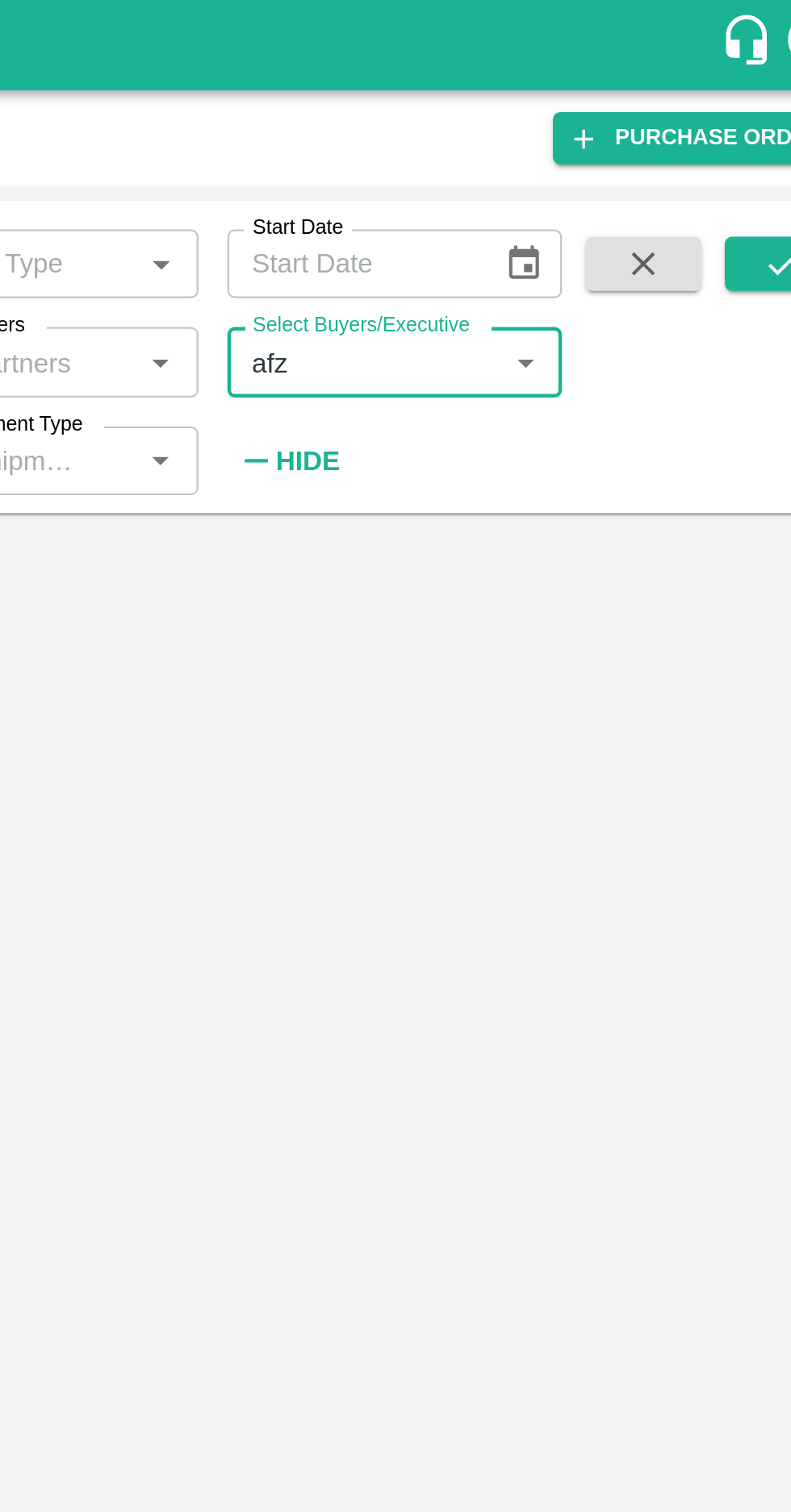
type input "afza"
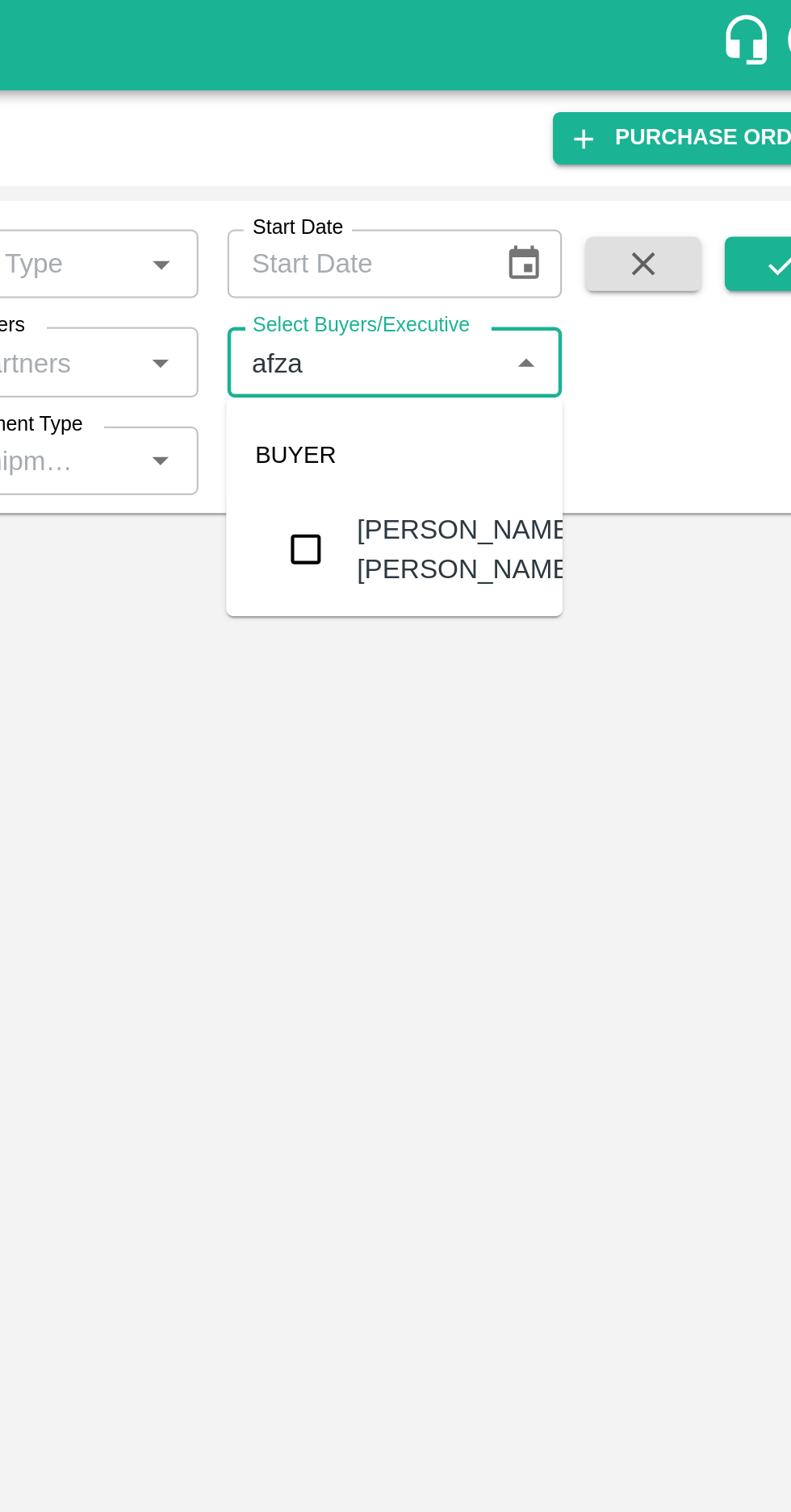
click at [533, 246] on input "checkbox" at bounding box center [535, 245] width 33 height 32
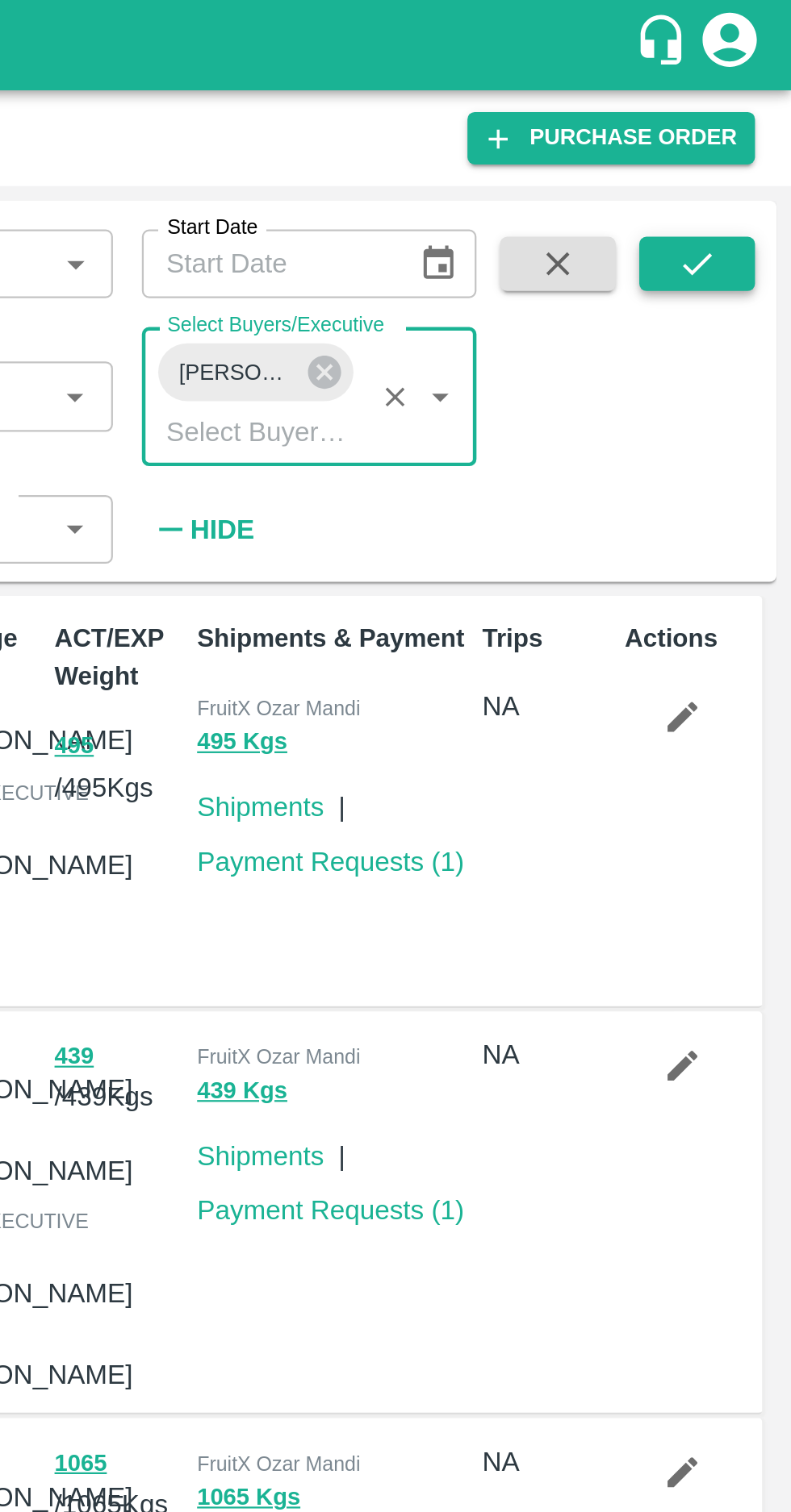
click at [743, 123] on icon "submit" at bounding box center [748, 117] width 18 height 17
